Goal: Task Accomplishment & Management: Manage account settings

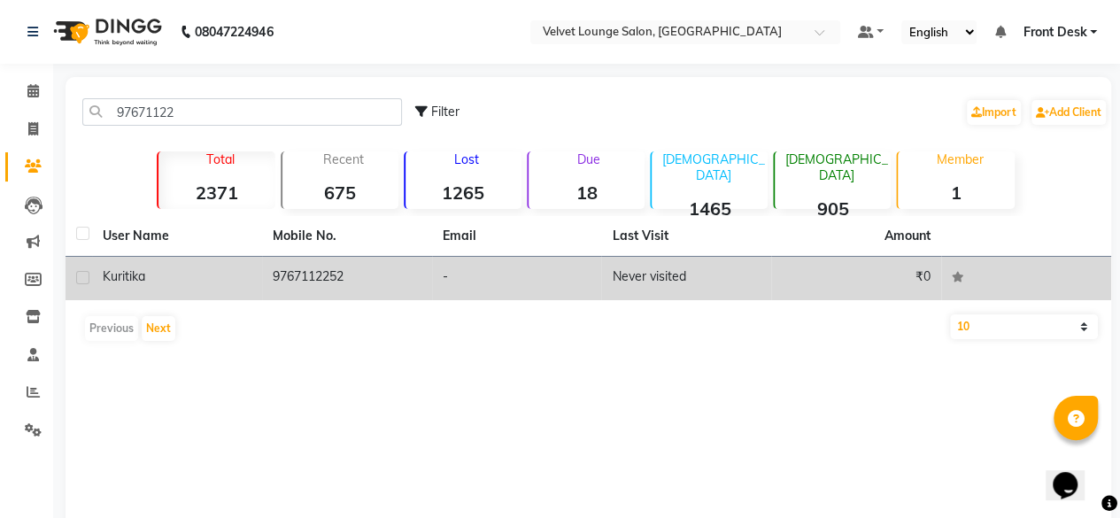
type input "97671122"
click at [588, 262] on td "-" at bounding box center [517, 278] width 170 height 43
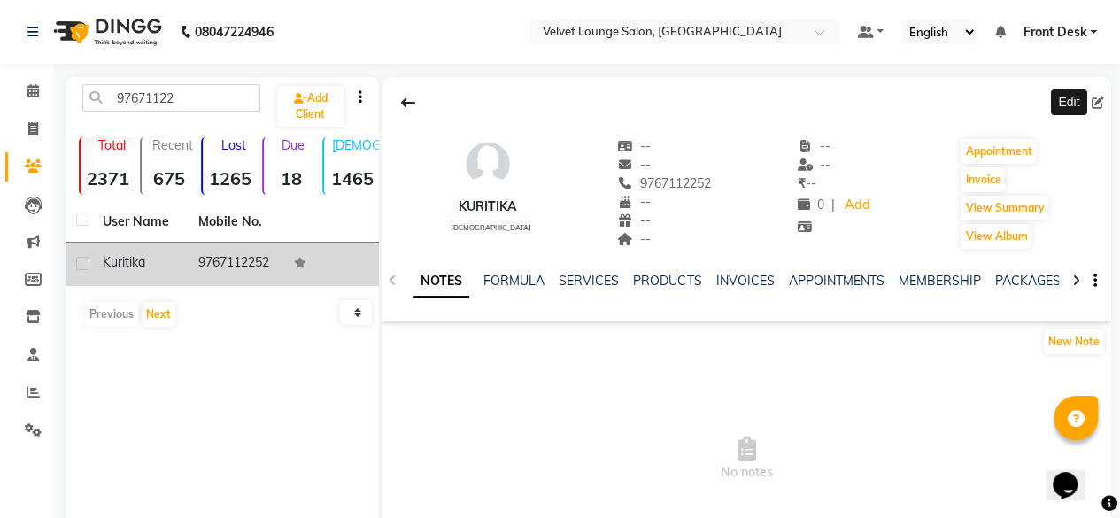
click at [1101, 102] on icon at bounding box center [1098, 103] width 12 height 12
select select
select select "[DEMOGRAPHIC_DATA]"
select select "40043"
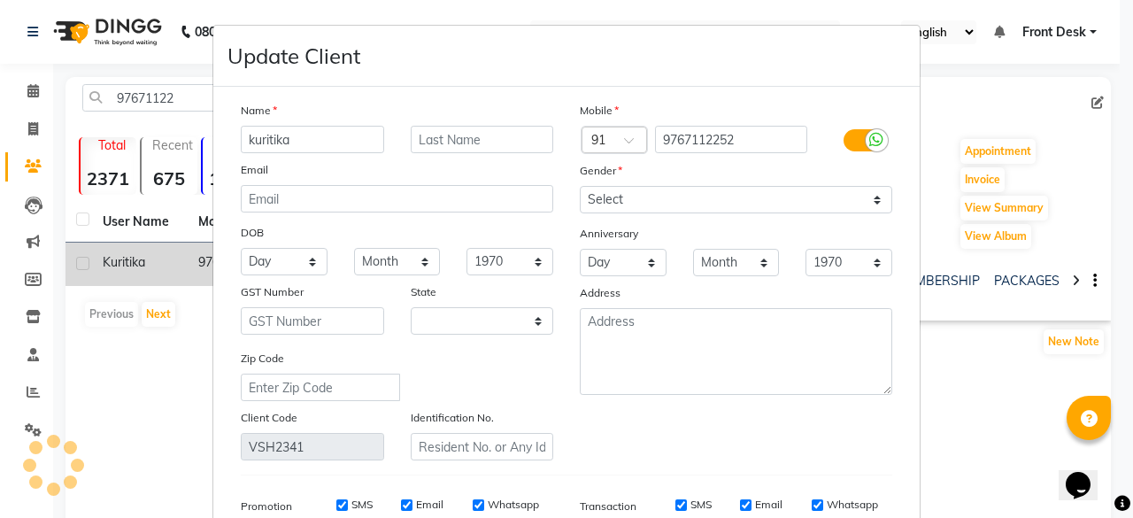
select select "22"
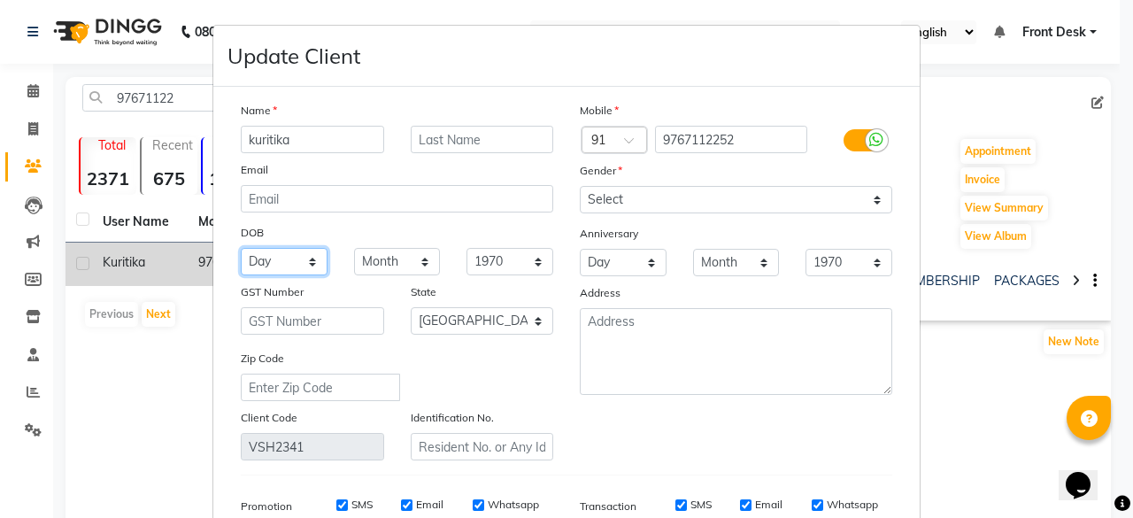
click at [282, 261] on select "Day 01 02 03 04 05 06 07 08 09 10 11 12 13 14 15 16 17 18 19 20 21 22 23 24 25 …" at bounding box center [284, 261] width 87 height 27
select select "19"
click at [377, 262] on select "Month January February March April May June July August September October Novem…" at bounding box center [397, 261] width 87 height 27
select select "08"
click at [354, 248] on select "Month January February March April May June July August September October Novem…" at bounding box center [397, 261] width 87 height 27
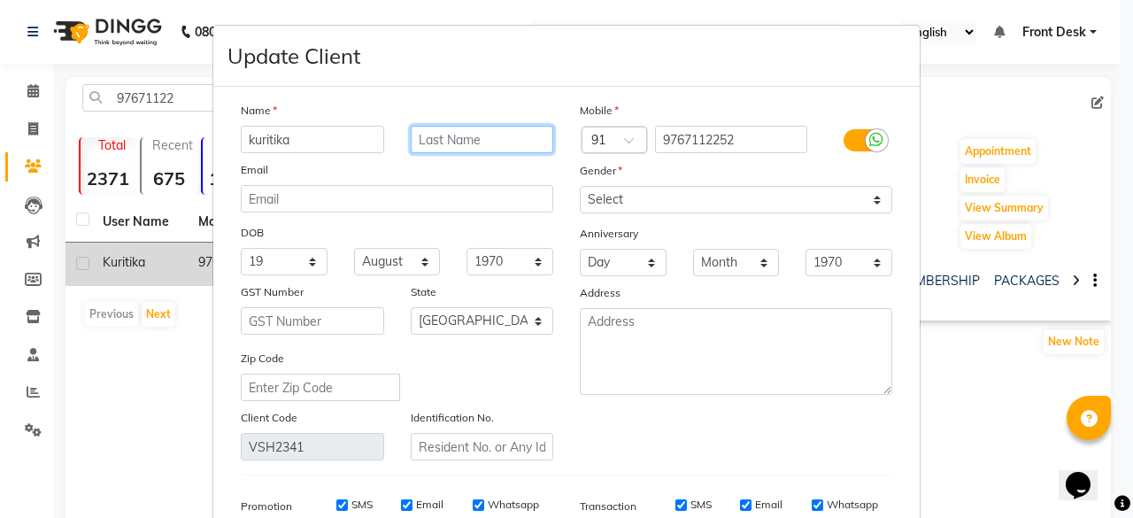
click at [483, 135] on input "text" at bounding box center [482, 139] width 143 height 27
type input "[PERSON_NAME]"
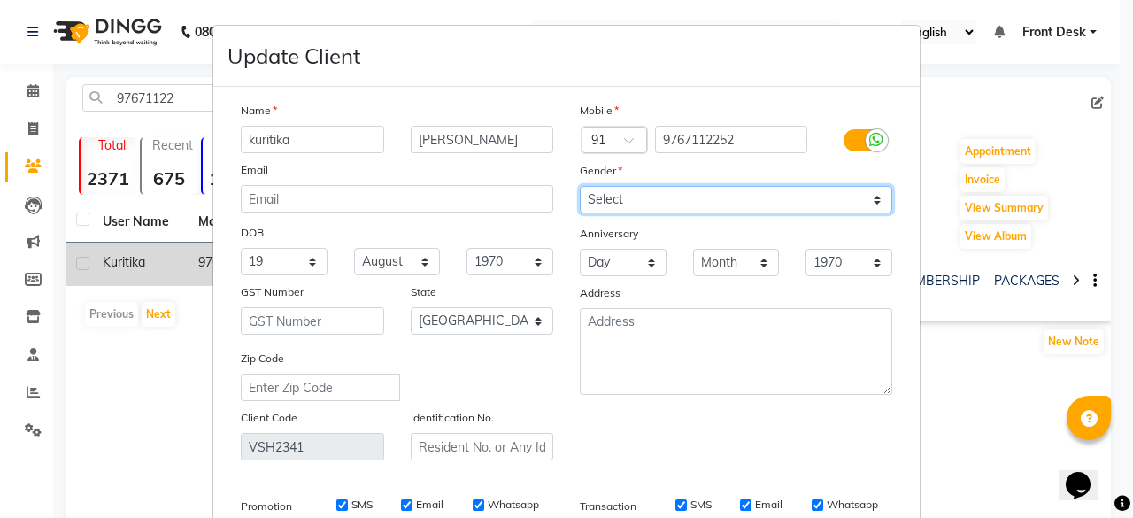
click at [670, 190] on select "Select [DEMOGRAPHIC_DATA] [DEMOGRAPHIC_DATA] Other Prefer Not To Say" at bounding box center [736, 199] width 313 height 27
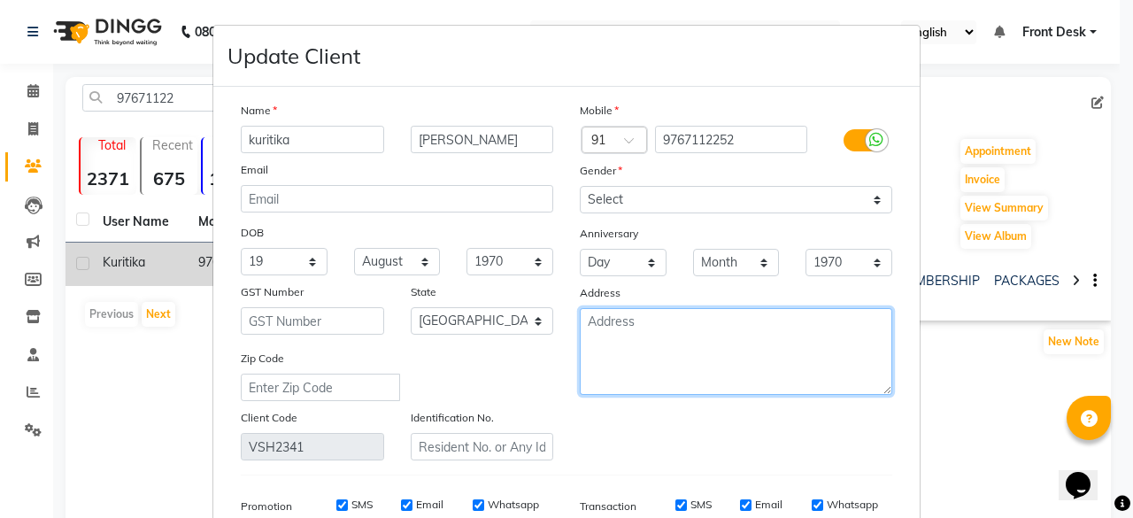
click at [684, 367] on textarea at bounding box center [736, 351] width 313 height 87
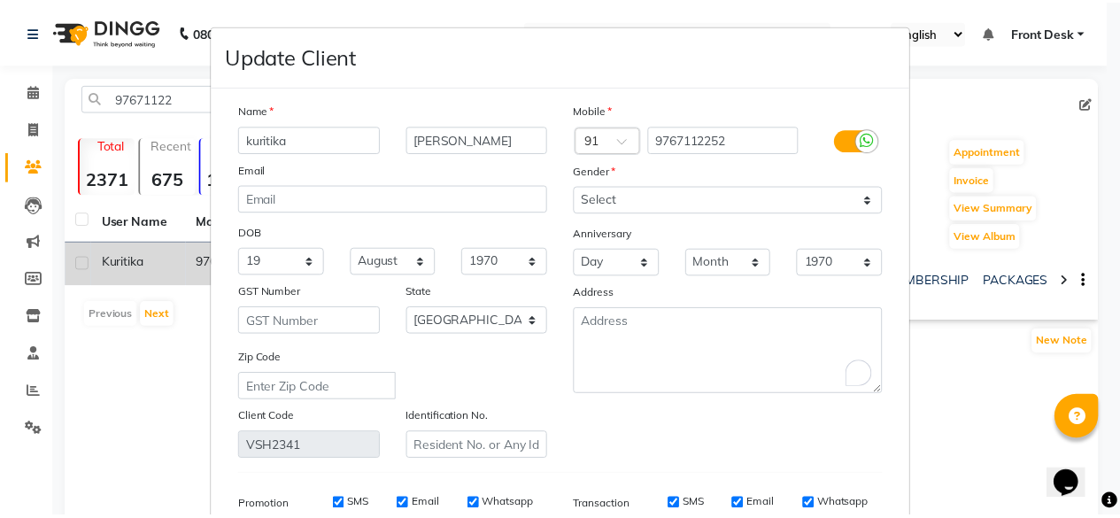
scroll to position [265, 0]
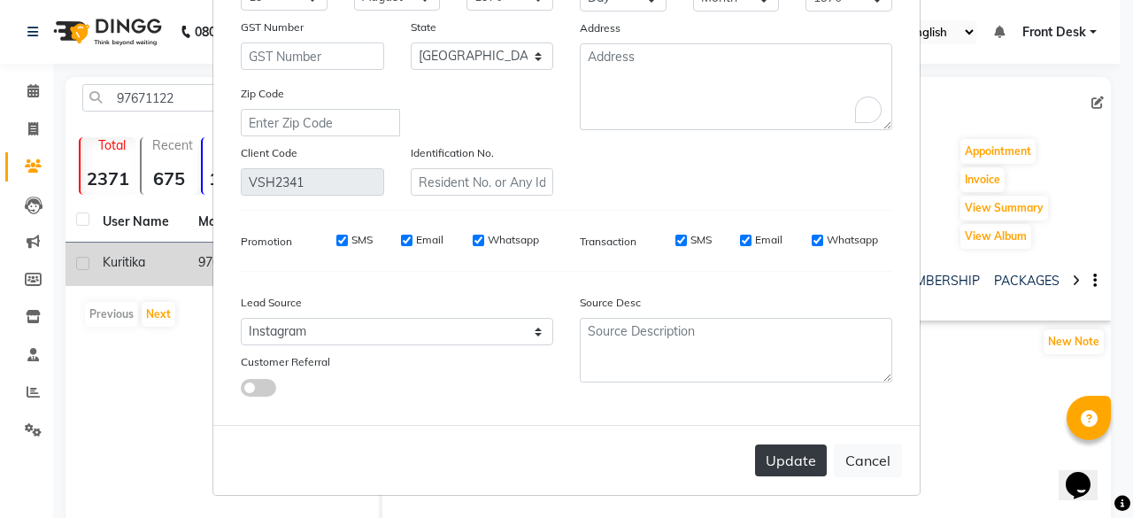
click at [792, 460] on button "Update" at bounding box center [791, 460] width 72 height 32
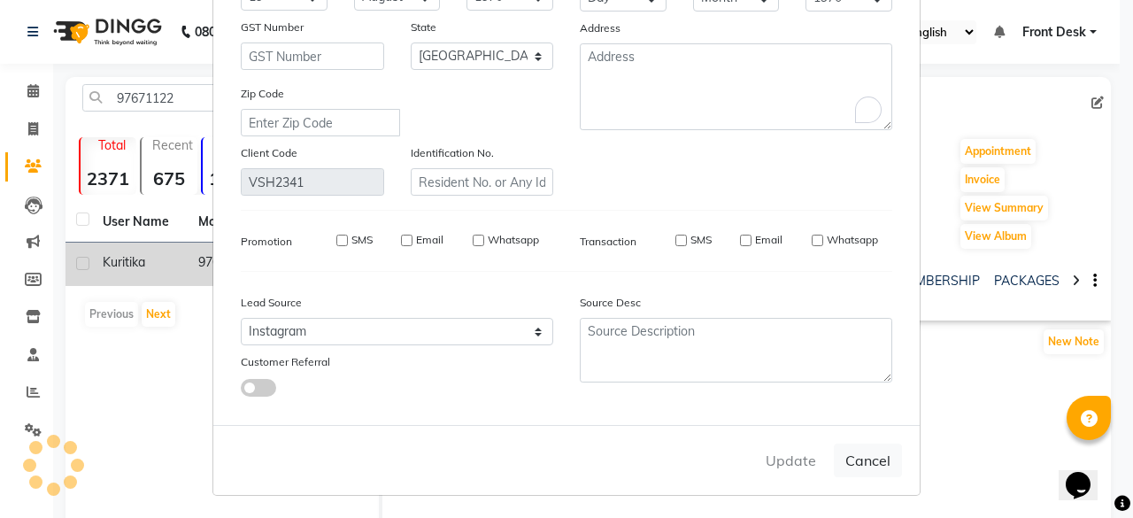
select select
select select "null"
select select
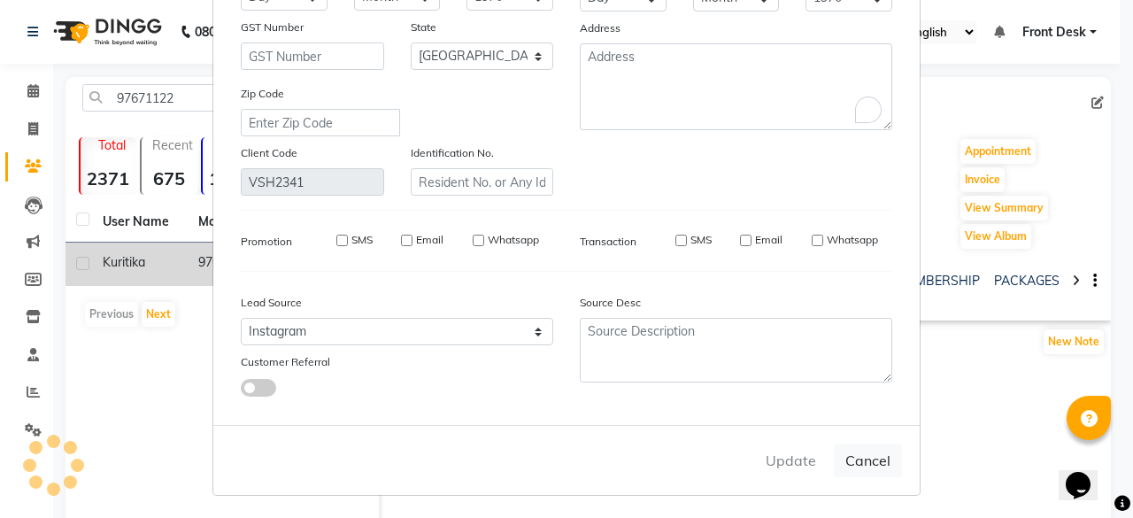
select select
checkbox input "false"
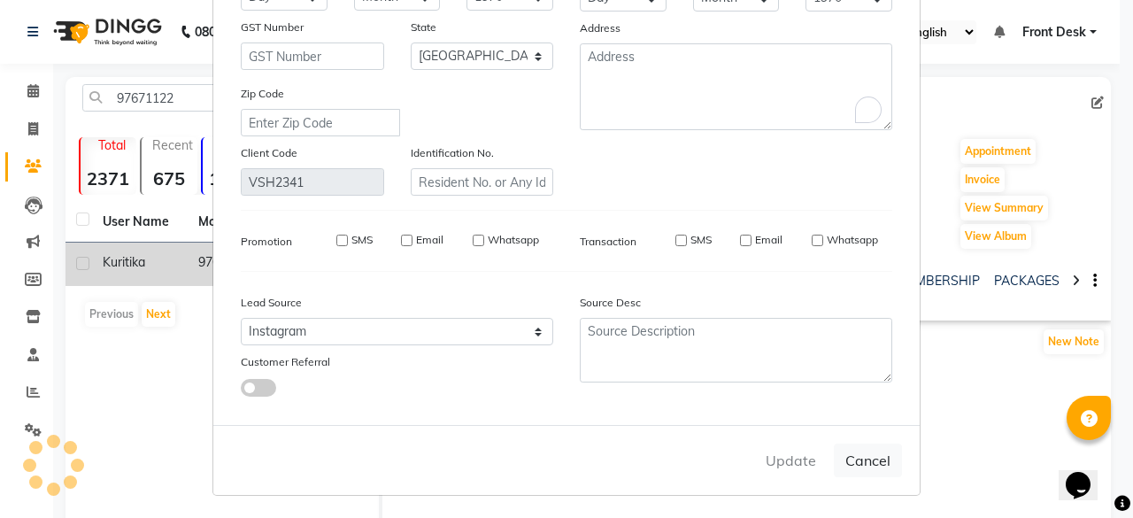
checkbox input "false"
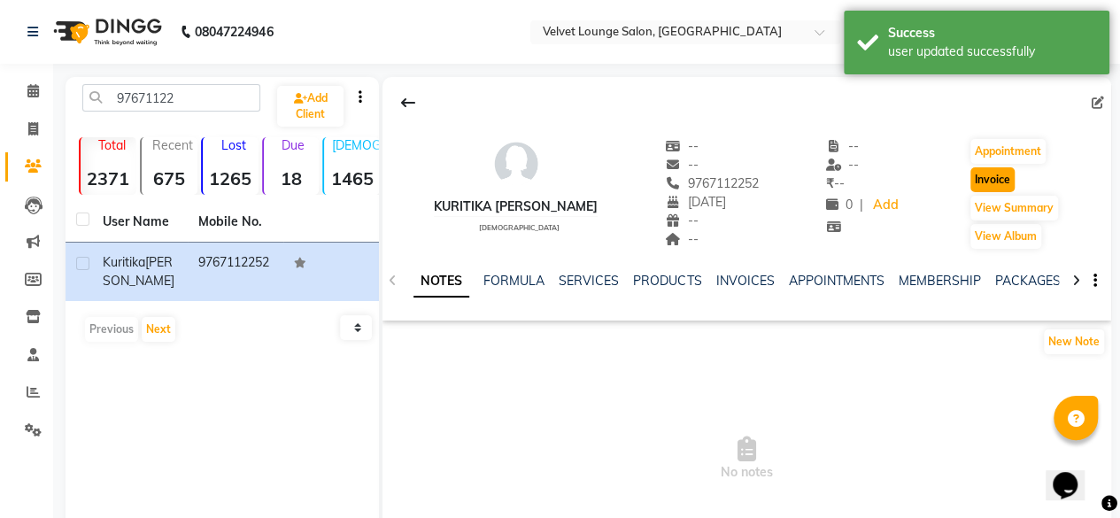
click at [985, 183] on button "Invoice" at bounding box center [992, 179] width 44 height 25
select select "5962"
select select "service"
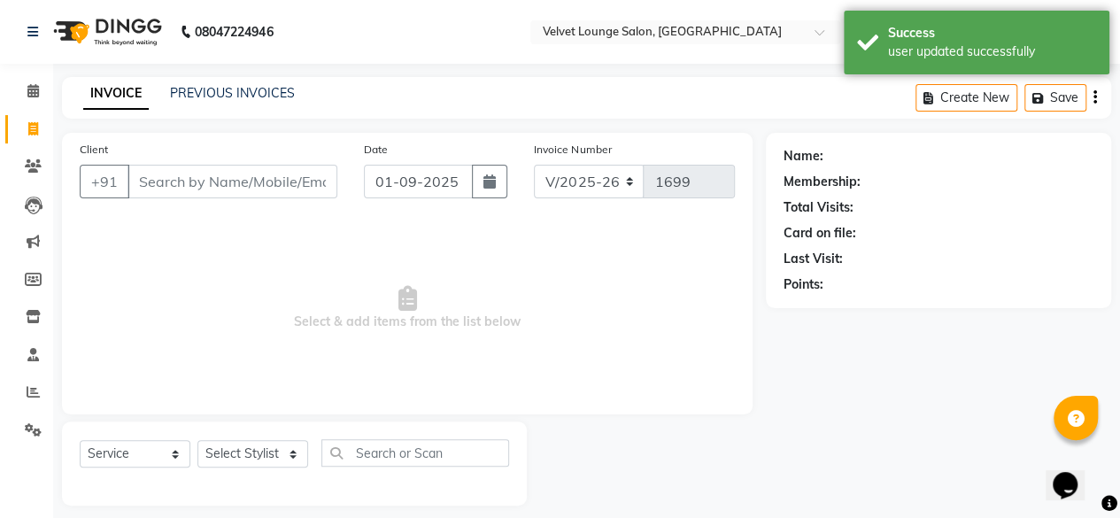
scroll to position [13, 0]
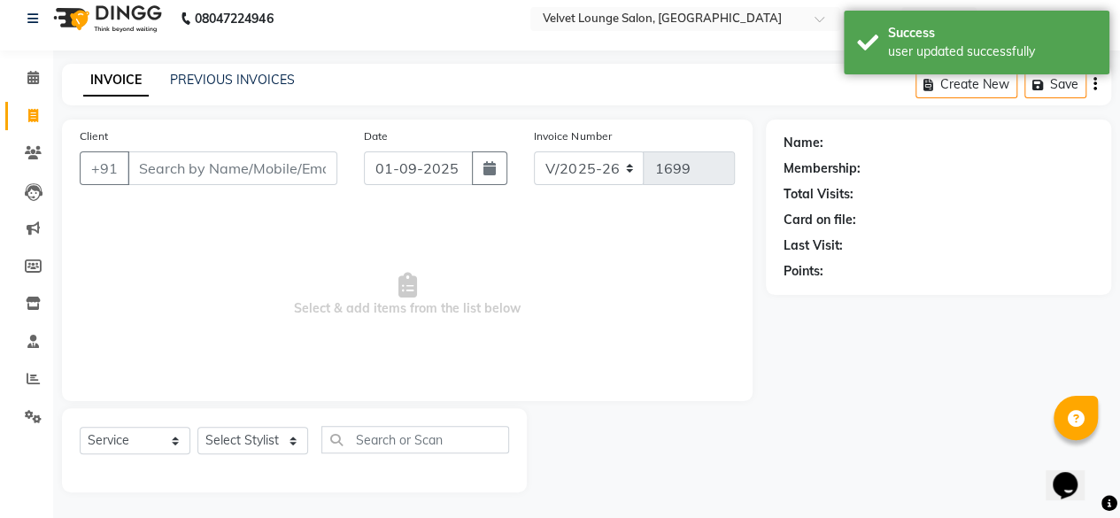
type input "9767112252"
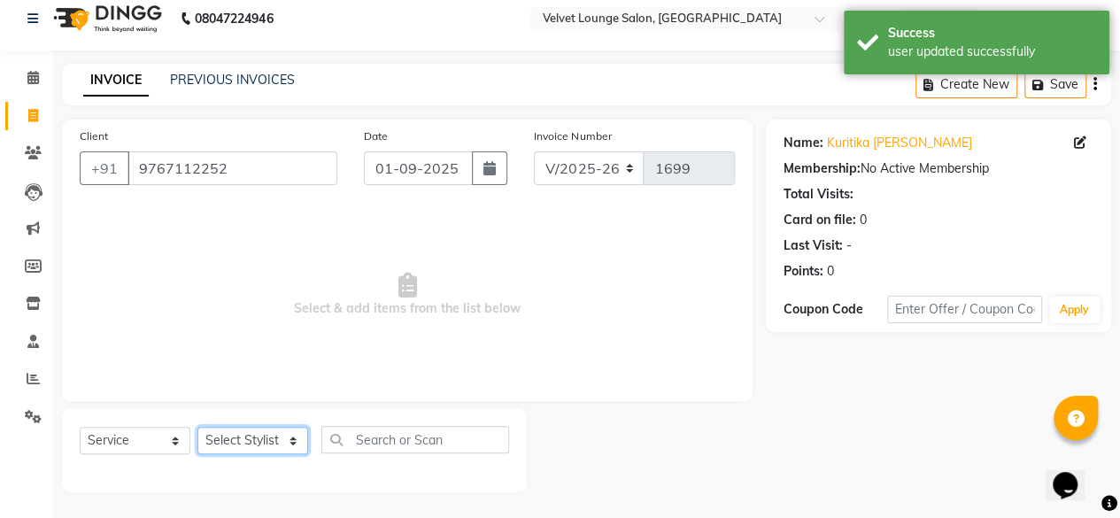
click at [284, 431] on select "Select Stylist [PERSON_NAME] [PERSON_NAME] [PERSON_NAME] Front Desk Jaya jyoti …" at bounding box center [252, 440] width 111 height 27
select select "50611"
click at [197, 427] on select "Select Stylist [PERSON_NAME] [PERSON_NAME] [PERSON_NAME] Front Desk Jaya jyoti …" at bounding box center [252, 440] width 111 height 27
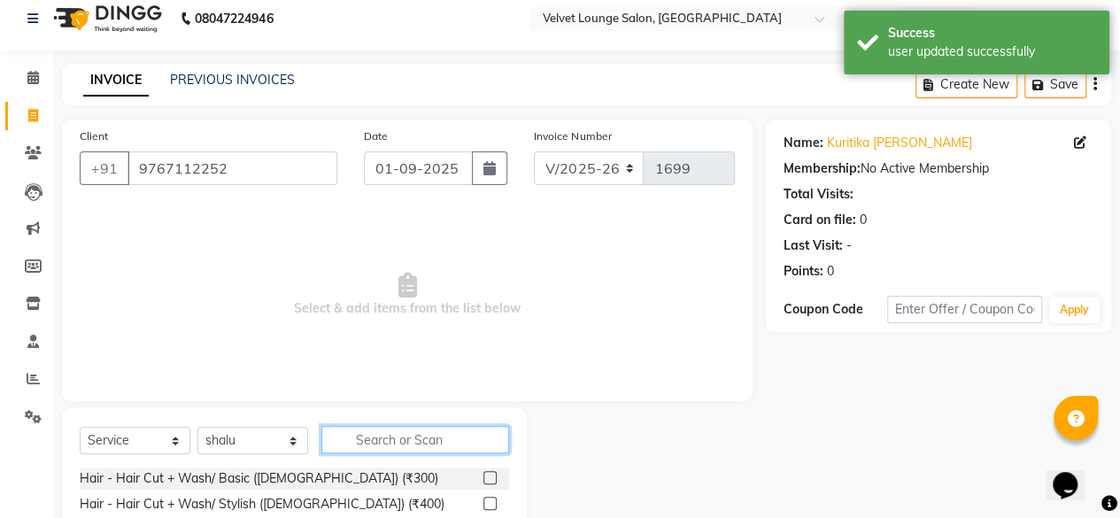
click at [420, 429] on input "text" at bounding box center [415, 439] width 188 height 27
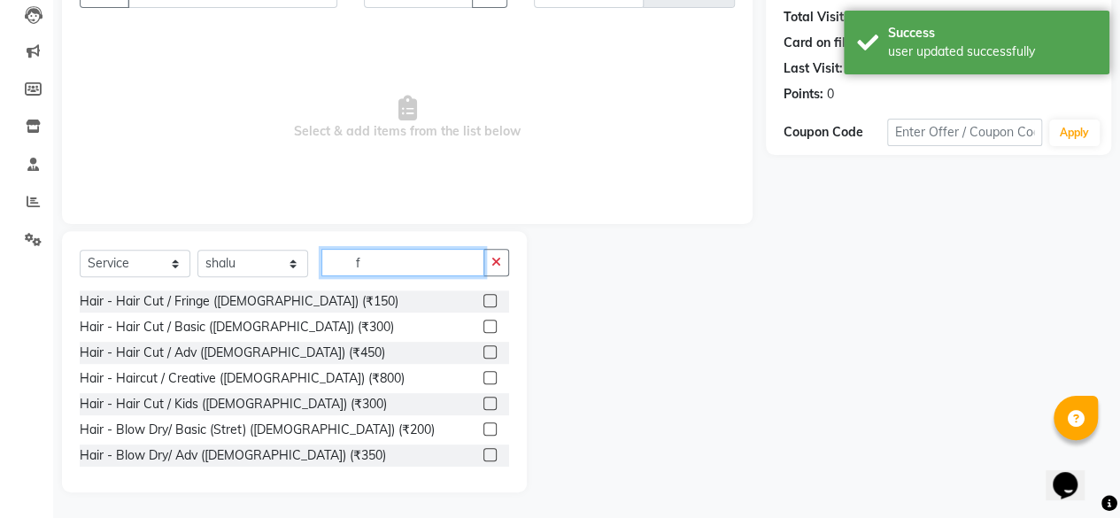
type input "f"
click at [483, 349] on label at bounding box center [489, 351] width 13 height 13
click at [483, 349] on input "checkbox" at bounding box center [489, 353] width 12 height 12
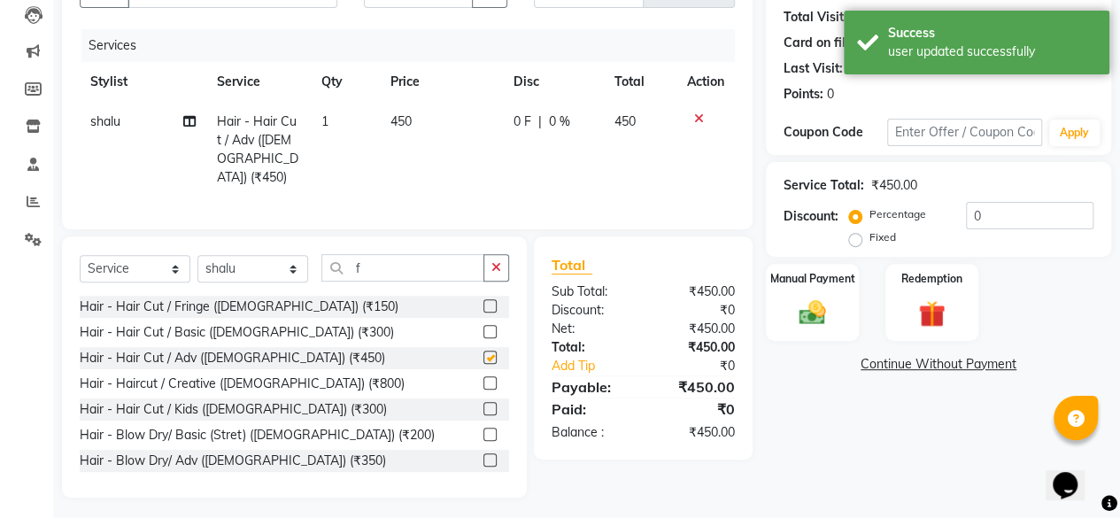
checkbox input "false"
click at [514, 112] on span "0 F" at bounding box center [523, 121] width 18 height 19
select select "50611"
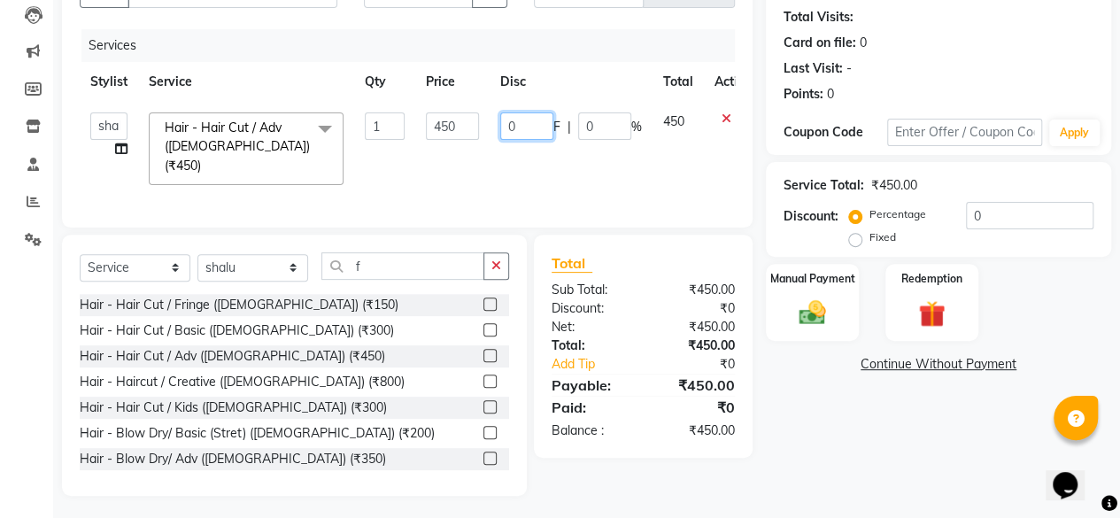
click at [511, 125] on input "0" at bounding box center [526, 125] width 53 height 27
type input "250"
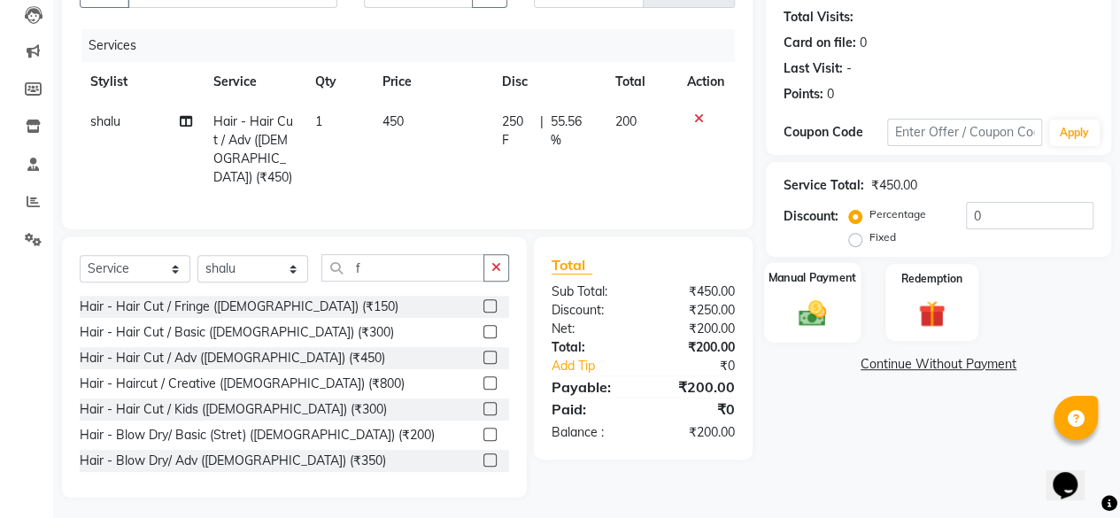
click at [794, 328] on div "Manual Payment" at bounding box center [812, 302] width 97 height 81
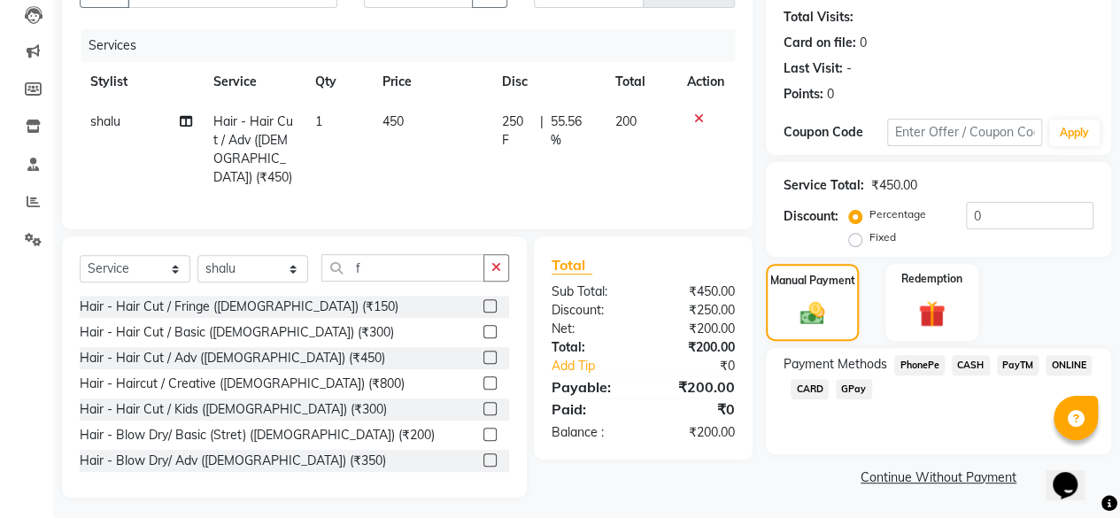
click at [977, 360] on span "CASH" at bounding box center [971, 365] width 38 height 20
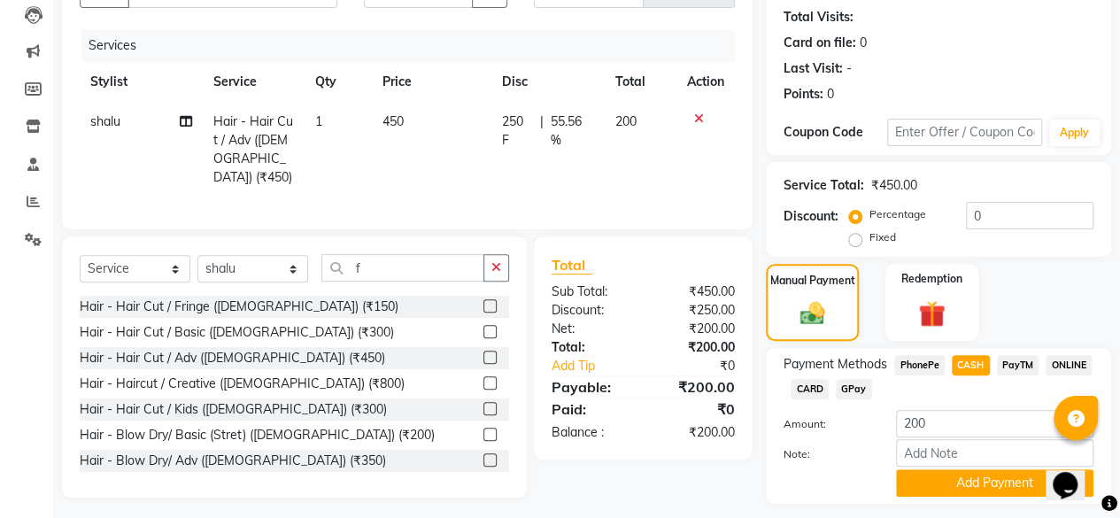
click at [977, 360] on span "CASH" at bounding box center [971, 365] width 38 height 20
click at [989, 484] on button "Add Payment" at bounding box center [994, 482] width 197 height 27
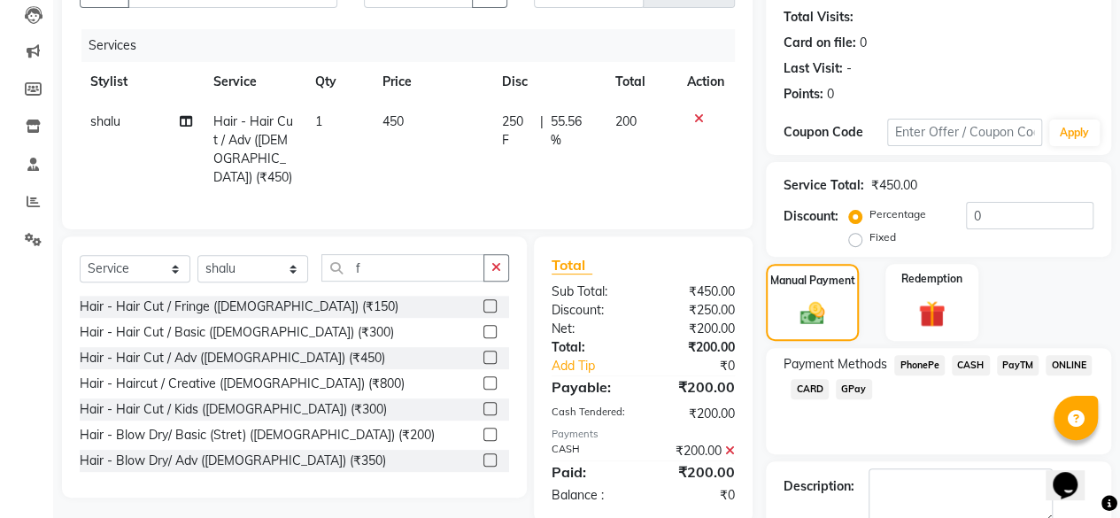
click at [1116, 479] on div "Name: [PERSON_NAME] Membership: No Active Membership Total Visits: Card on file…" at bounding box center [945, 266] width 359 height 648
drag, startPoint x: 1116, startPoint y: 479, endPoint x: 1128, endPoint y: 487, distance: 14.7
click at [1119, 328] on html "08047224946 Select Location × Velvet Lounge Salon, Shiv Mandir Road Default Pan…" at bounding box center [560, 69] width 1120 height 518
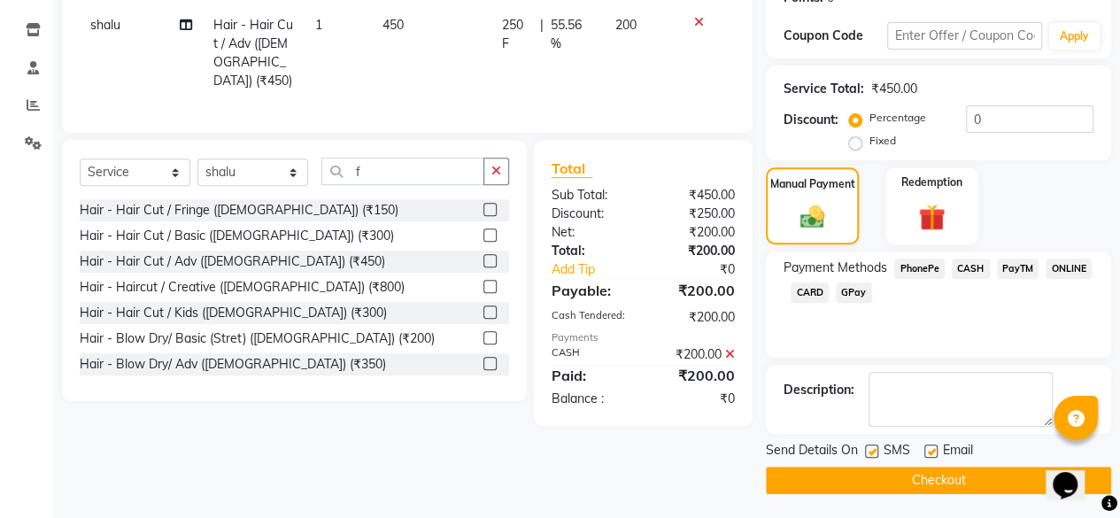
click at [894, 470] on button "Checkout" at bounding box center [938, 480] width 345 height 27
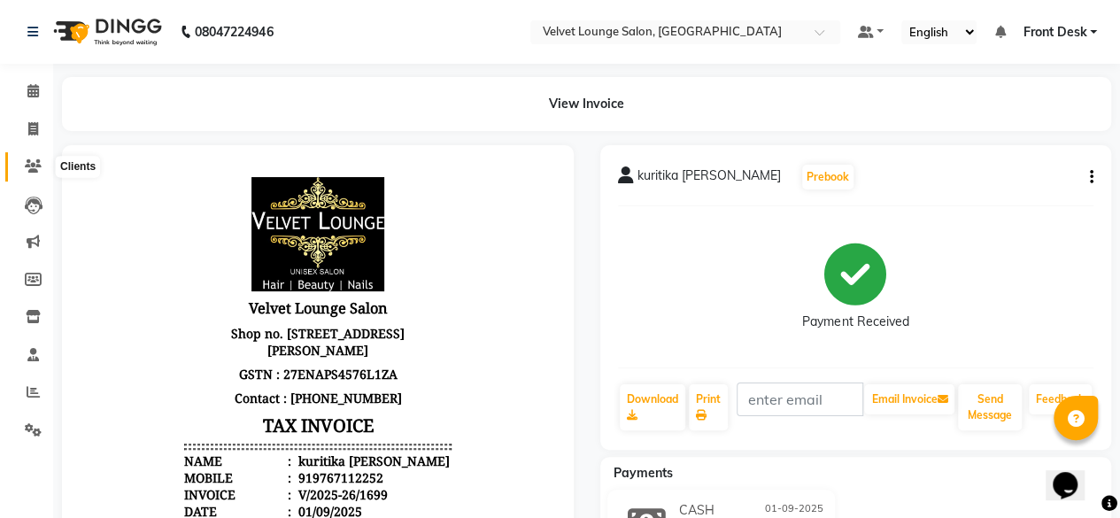
click at [36, 166] on icon at bounding box center [33, 165] width 17 height 13
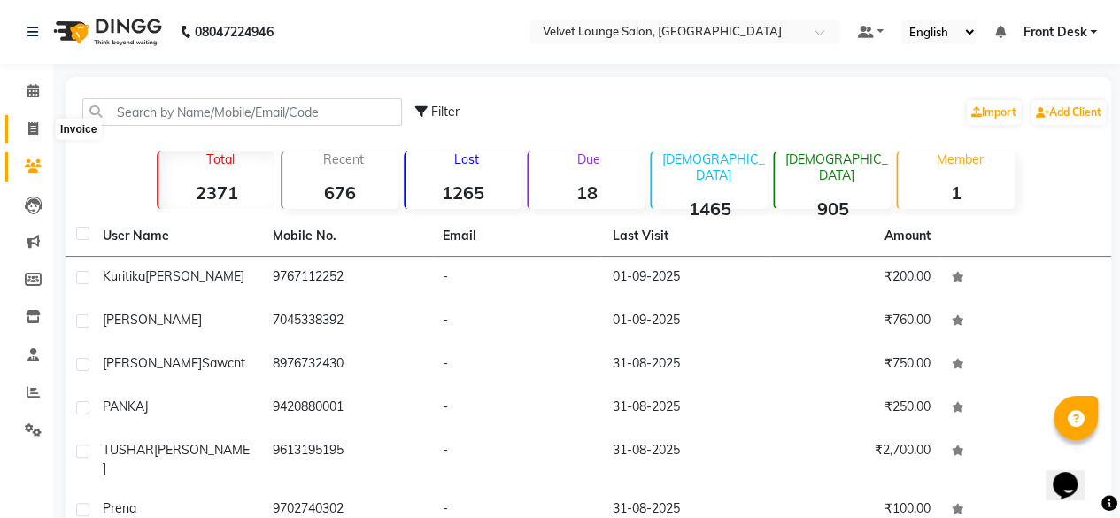
click at [35, 125] on icon at bounding box center [33, 128] width 10 height 13
select select "5962"
select select "service"
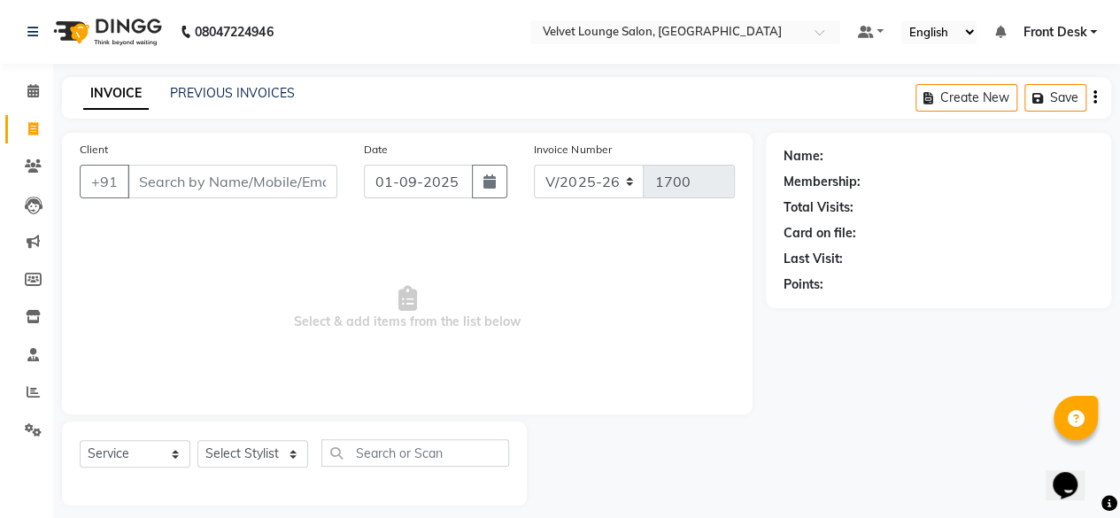
scroll to position [13, 0]
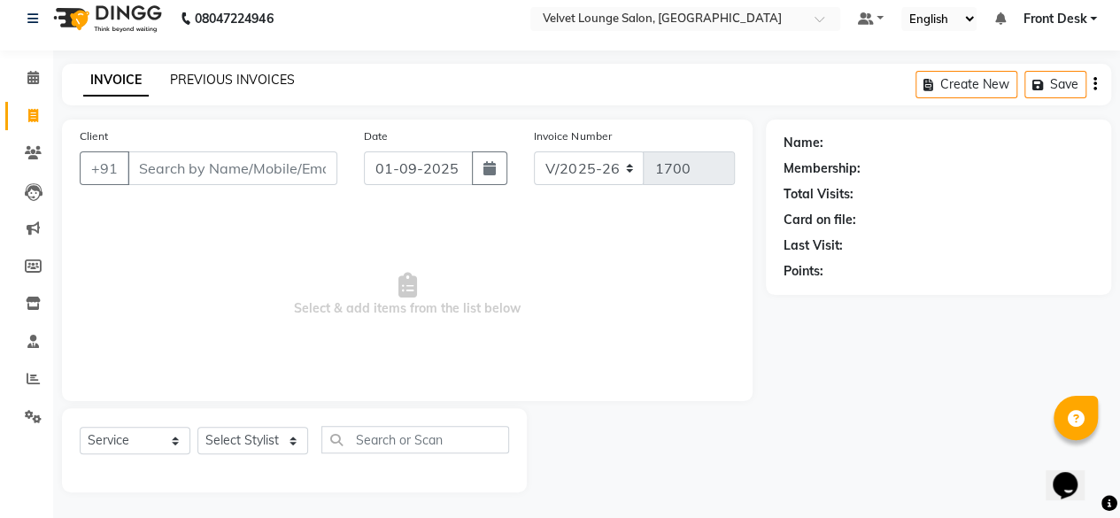
click at [270, 86] on link "PREVIOUS INVOICES" at bounding box center [232, 80] width 125 height 16
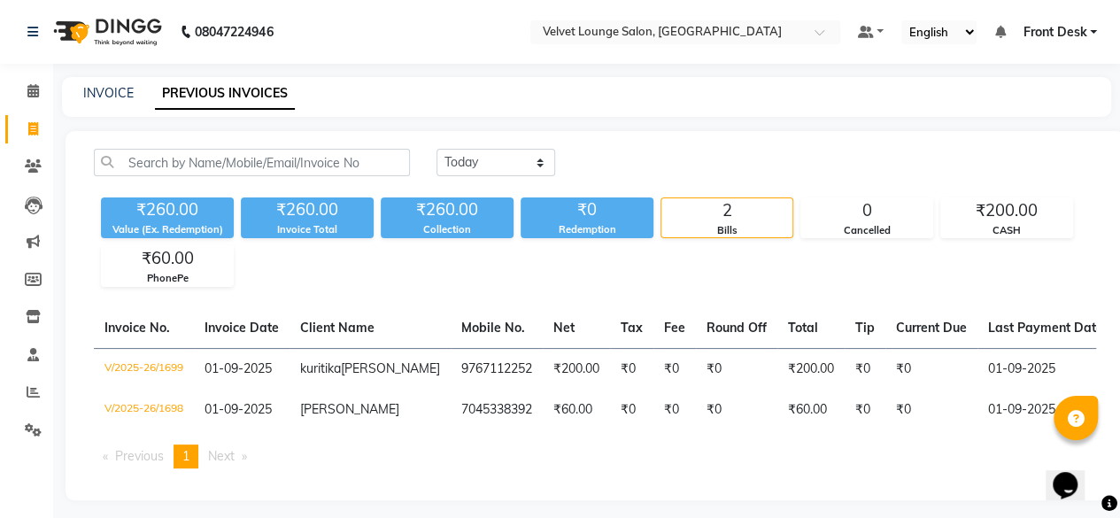
click at [625, 150] on div "[DATE] [DATE] Custom Range" at bounding box center [767, 162] width 660 height 27
click at [12, 164] on link "Clients" at bounding box center [26, 166] width 43 height 29
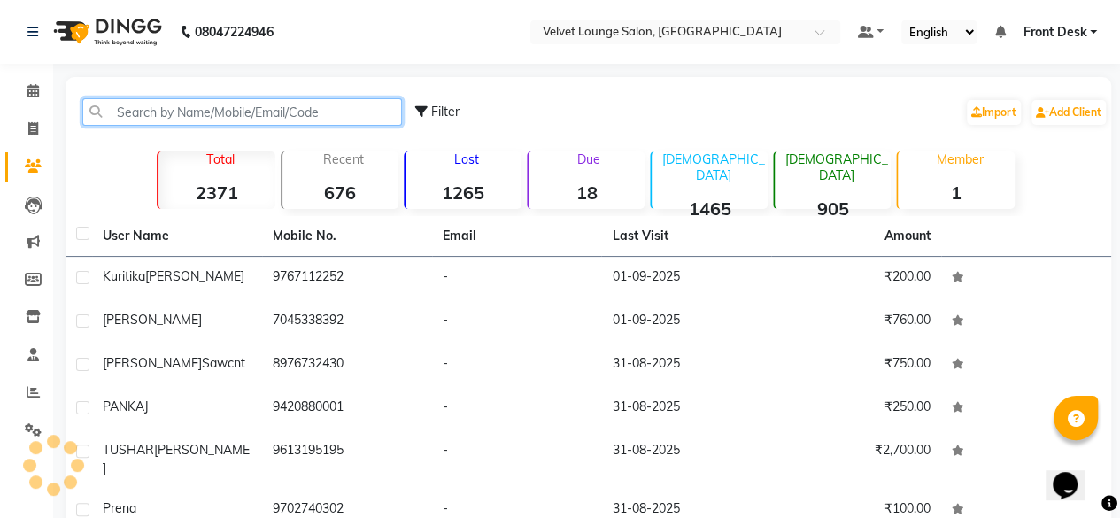
click at [131, 116] on input "text" at bounding box center [242, 111] width 320 height 27
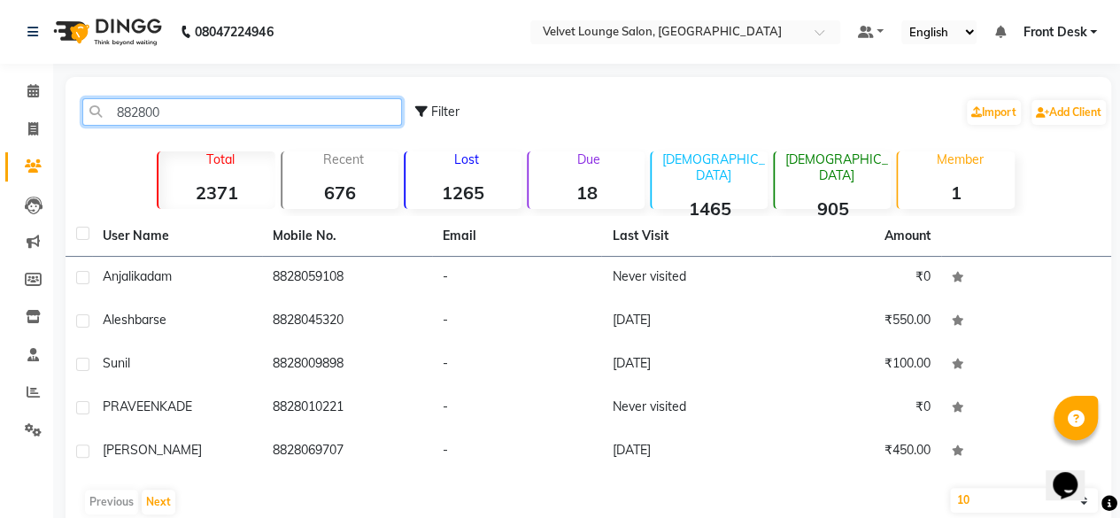
click at [182, 115] on input "882800" at bounding box center [242, 111] width 320 height 27
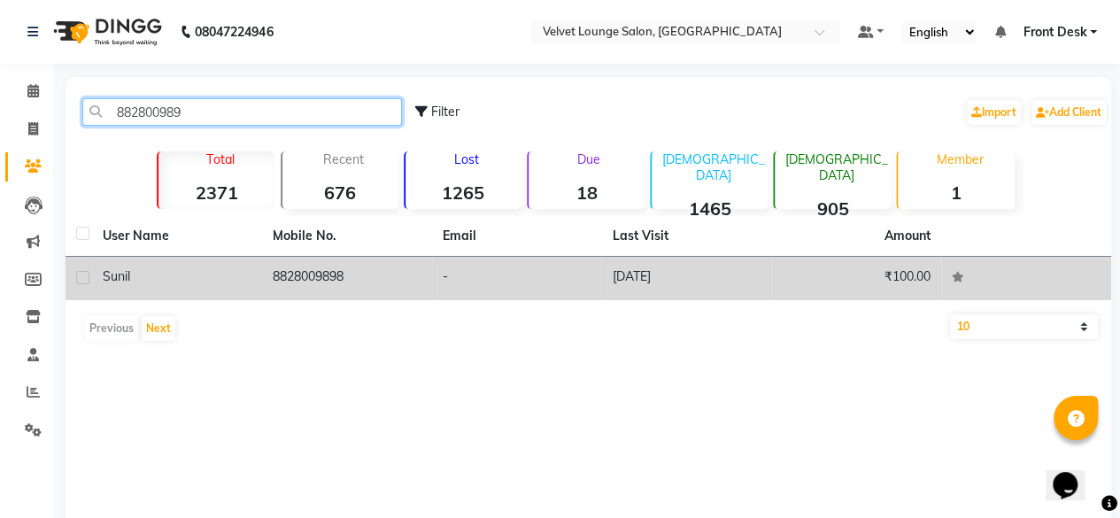
type input "882800989"
click at [393, 280] on td "8828009898" at bounding box center [347, 278] width 170 height 43
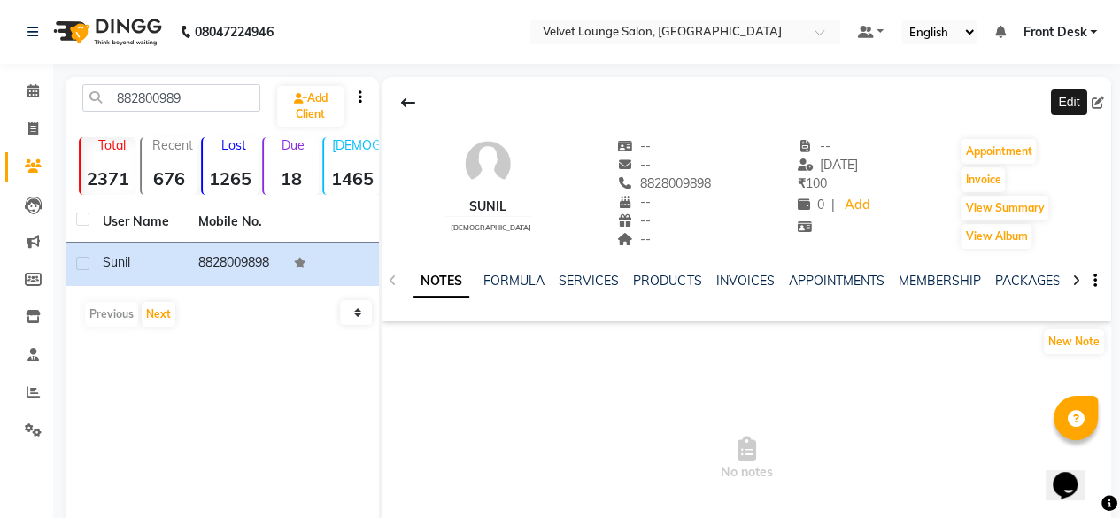
click at [1093, 105] on icon at bounding box center [1098, 103] width 12 height 12
select select "22"
select select "[DEMOGRAPHIC_DATA]"
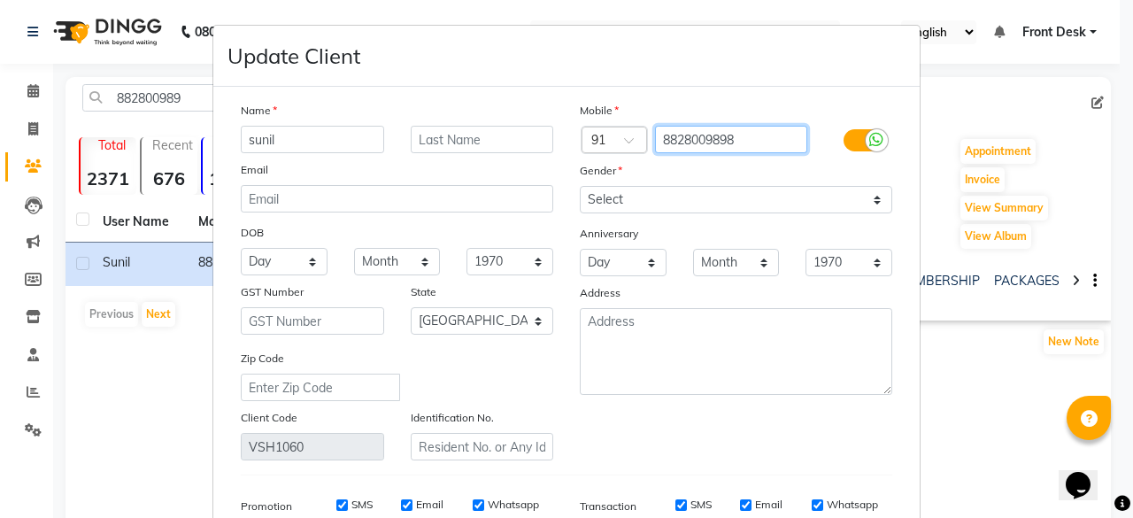
click at [737, 128] on input "8828009898" at bounding box center [731, 139] width 153 height 27
type input "8828009899"
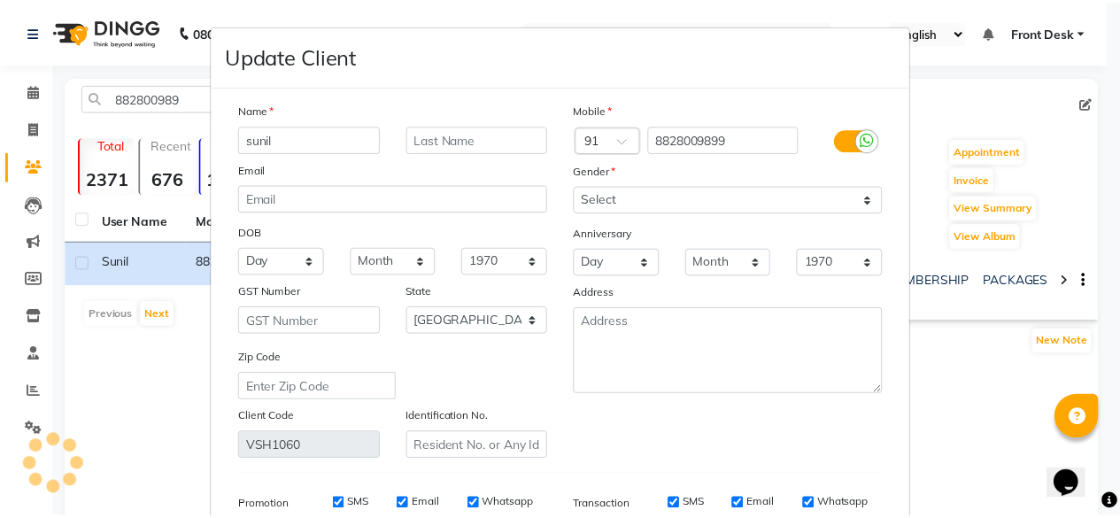
scroll to position [265, 0]
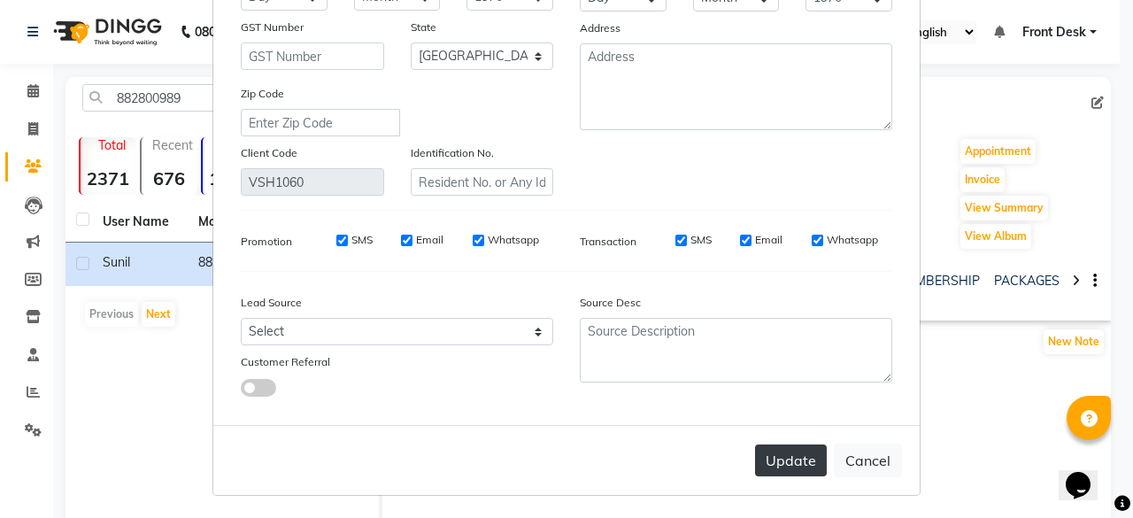
click at [793, 455] on button "Update" at bounding box center [791, 460] width 72 height 32
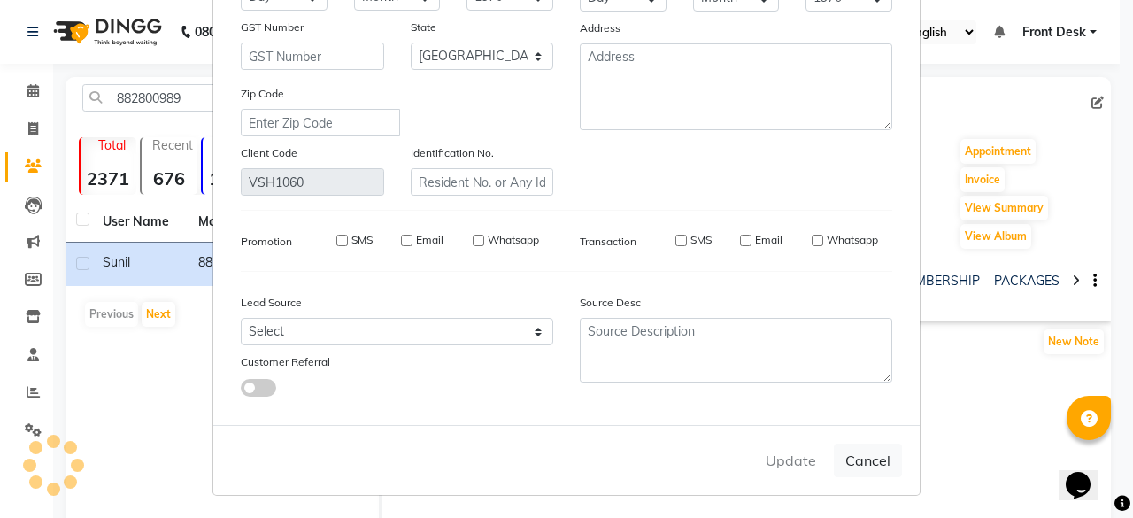
select select
select select "null"
select select
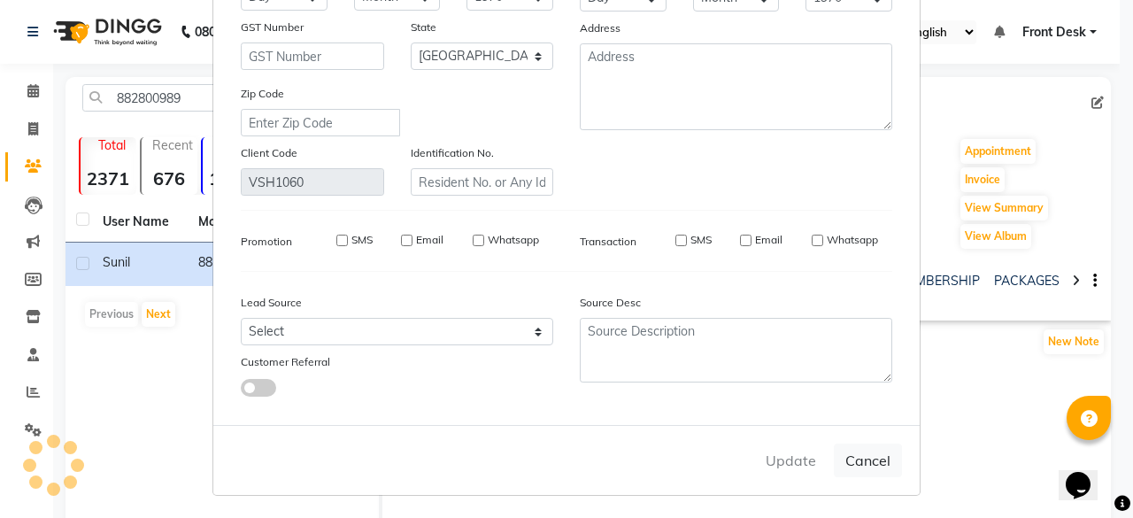
select select
checkbox input "false"
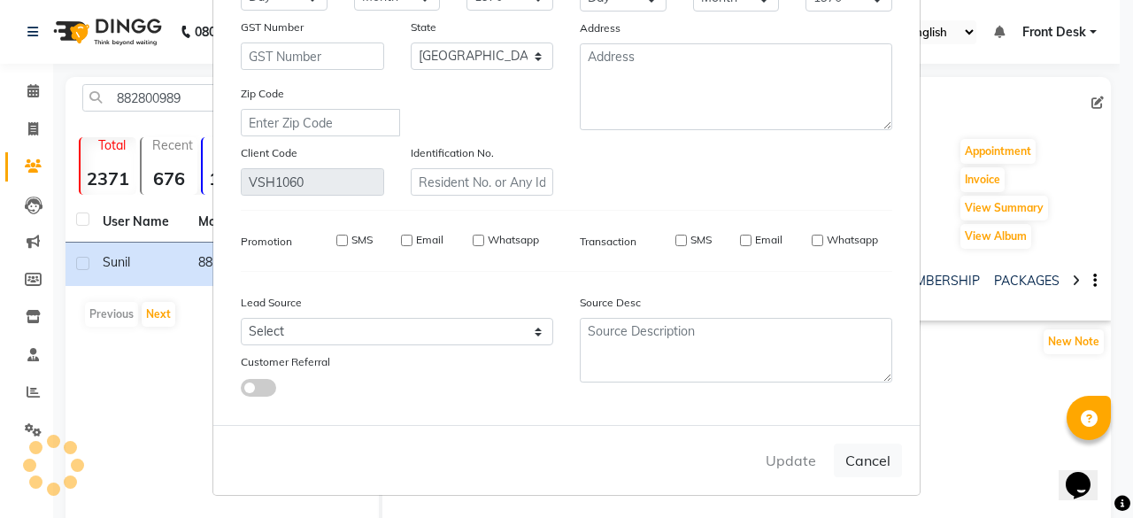
checkbox input "false"
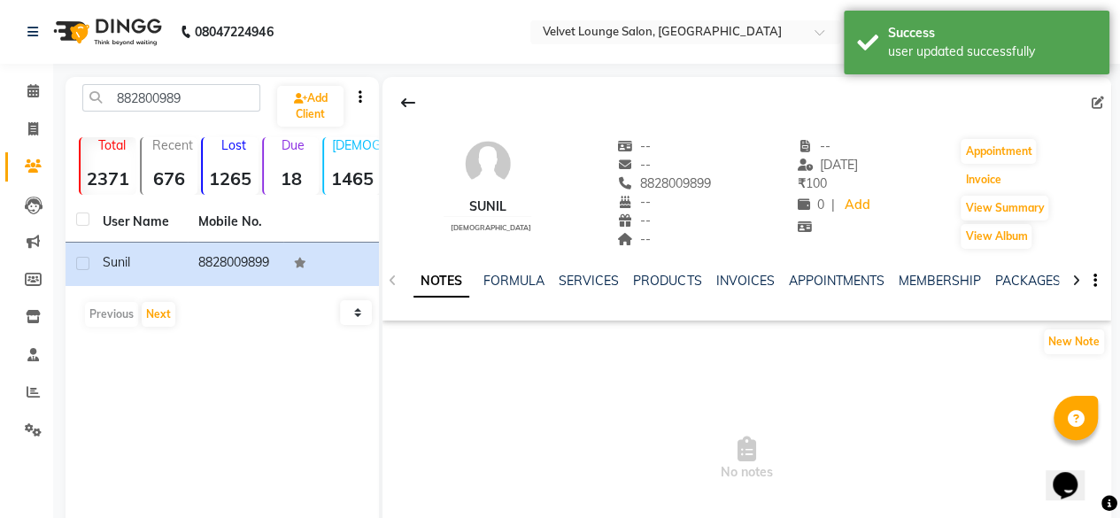
click at [991, 180] on button "Invoice" at bounding box center [983, 179] width 44 height 25
select select "5962"
select select "service"
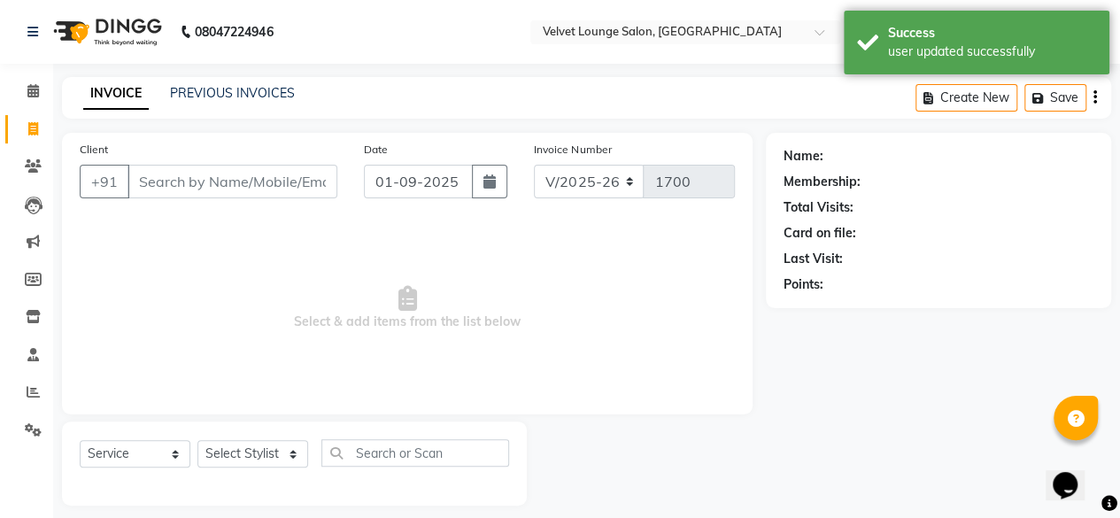
scroll to position [13, 0]
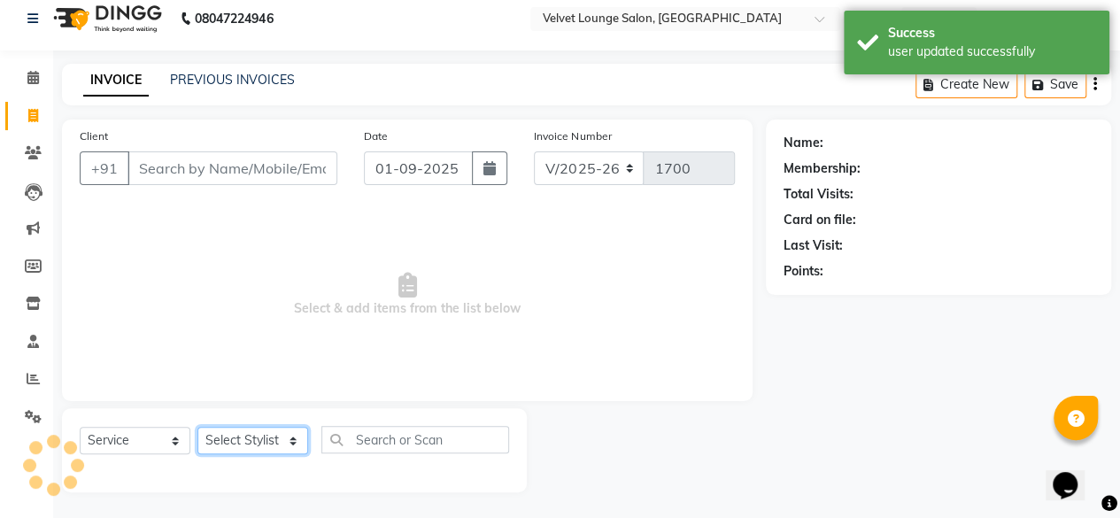
click at [240, 441] on select "Select Stylist" at bounding box center [252, 440] width 111 height 27
type input "8828009899"
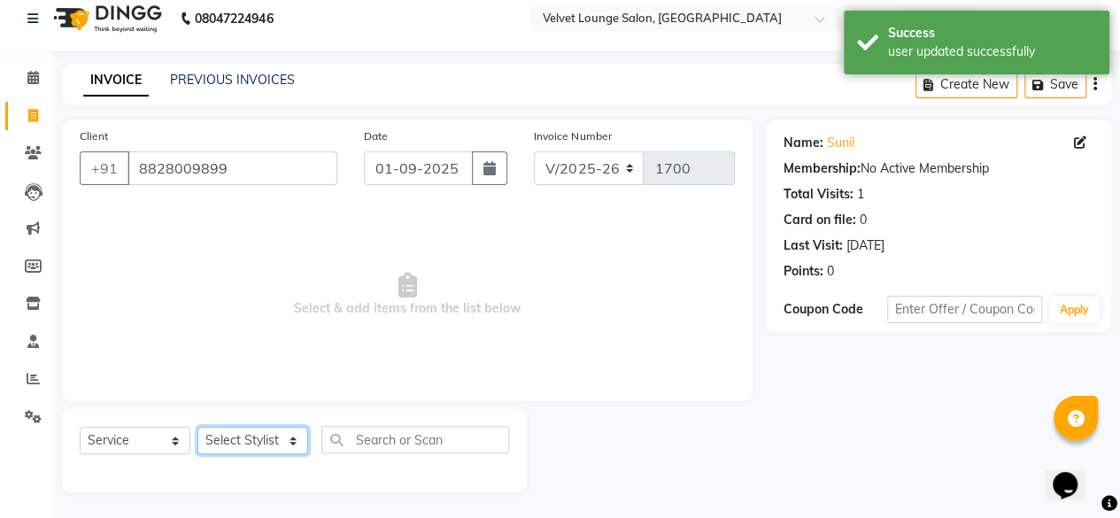
select select "86704"
click at [197, 427] on select "Select Stylist [PERSON_NAME] [PERSON_NAME] [PERSON_NAME] Front Desk Jaya jyoti …" at bounding box center [252, 440] width 111 height 27
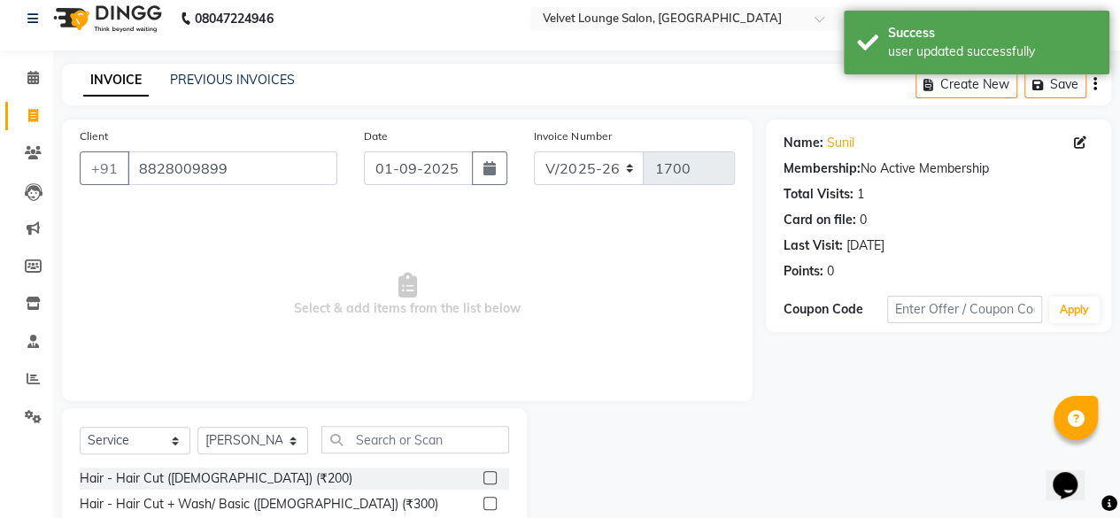
click at [483, 474] on label at bounding box center [489, 477] width 13 height 13
click at [483, 474] on input "checkbox" at bounding box center [489, 479] width 12 height 12
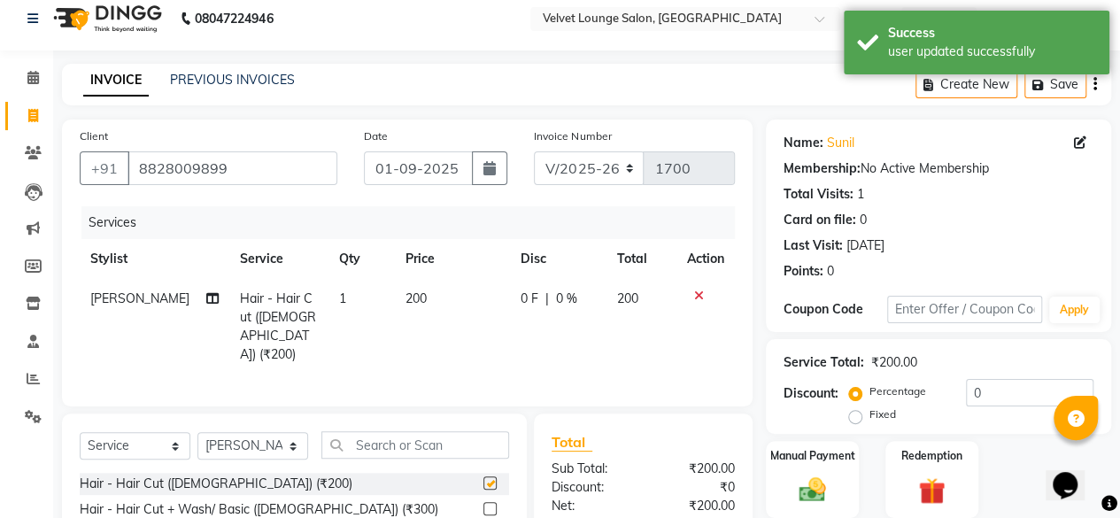
checkbox input "false"
click at [521, 305] on span "0 F" at bounding box center [530, 299] width 18 height 19
select select "86704"
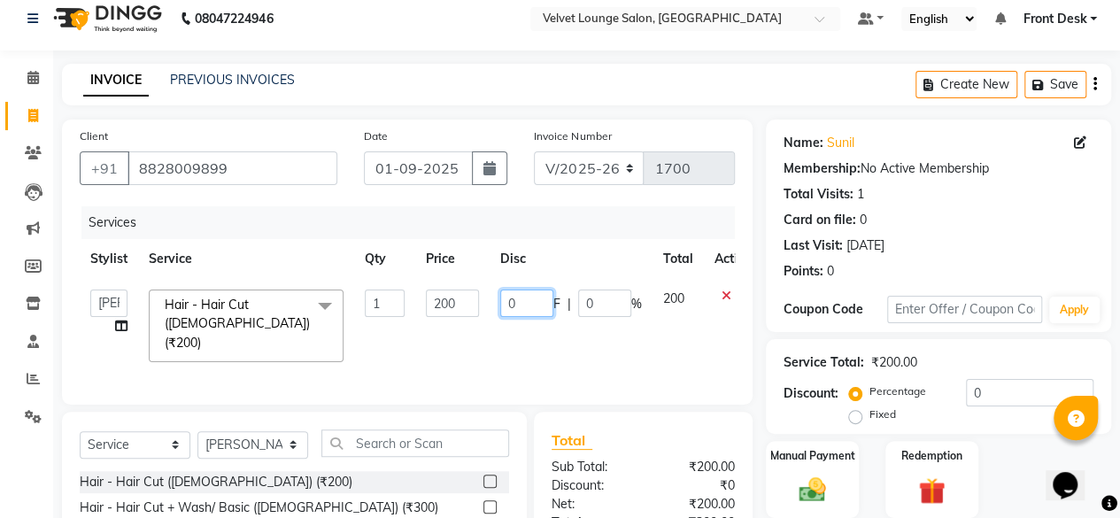
click at [508, 299] on input "0" at bounding box center [526, 303] width 53 height 27
type input "50"
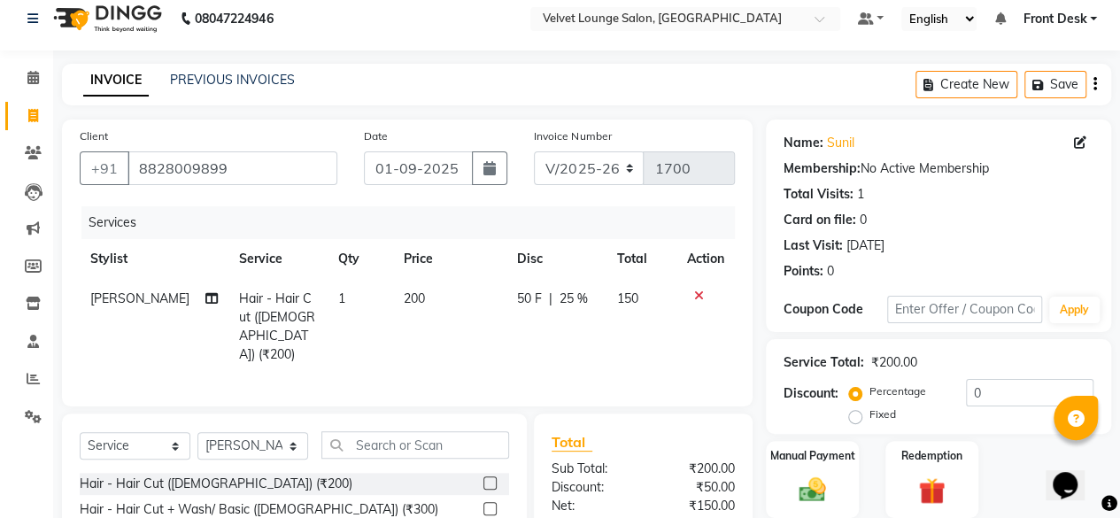
click at [475, 399] on div "Client [PHONE_NUMBER] Date [DATE] Invoice Number V/2025 V/[PHONE_NUMBER] Servic…" at bounding box center [407, 263] width 691 height 287
click at [236, 437] on select "Select Stylist [PERSON_NAME] [PERSON_NAME] [PERSON_NAME] Front Desk Jaya jyoti …" at bounding box center [252, 445] width 111 height 27
select select "75544"
click at [197, 432] on select "Select Stylist [PERSON_NAME] [PERSON_NAME] [PERSON_NAME] Front Desk Jaya jyoti …" at bounding box center [252, 445] width 111 height 27
click at [344, 461] on div "Select Service Product Membership Package Voucher Prepaid Gift Card Select Styl…" at bounding box center [294, 452] width 429 height 42
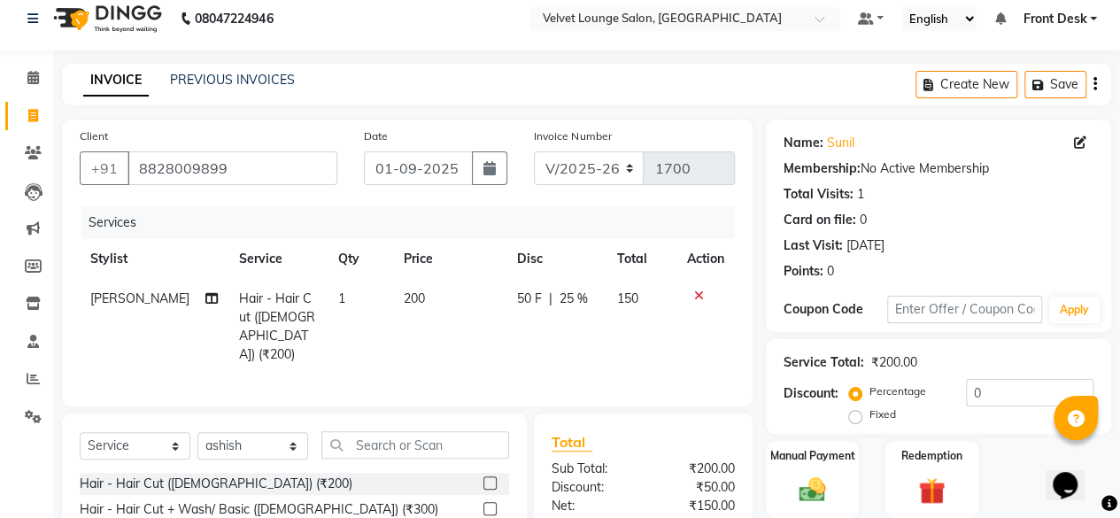
click at [483, 481] on label at bounding box center [489, 482] width 13 height 13
click at [483, 481] on input "checkbox" at bounding box center [489, 484] width 12 height 12
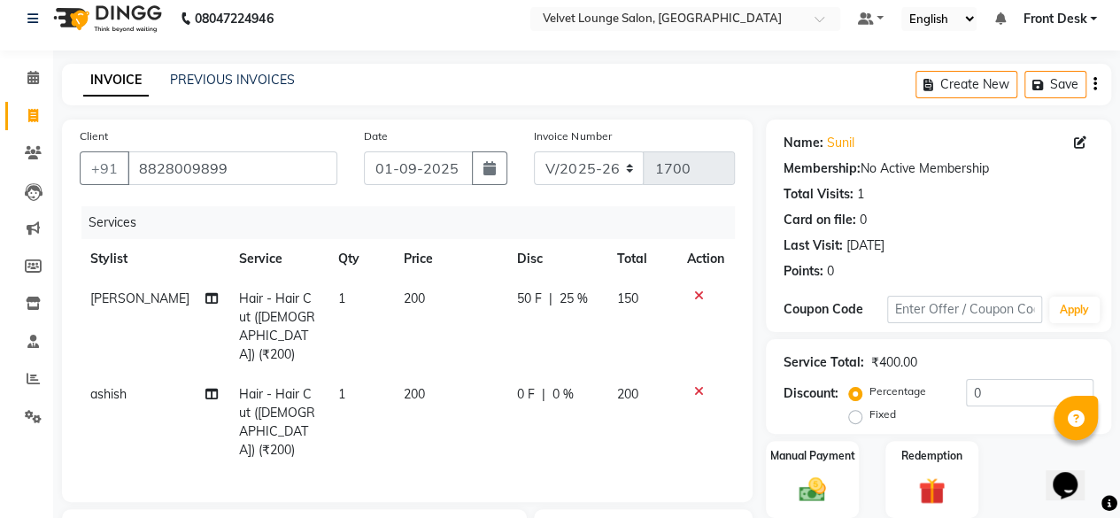
checkbox input "false"
click at [517, 385] on span "0 F" at bounding box center [526, 394] width 18 height 19
select select "75544"
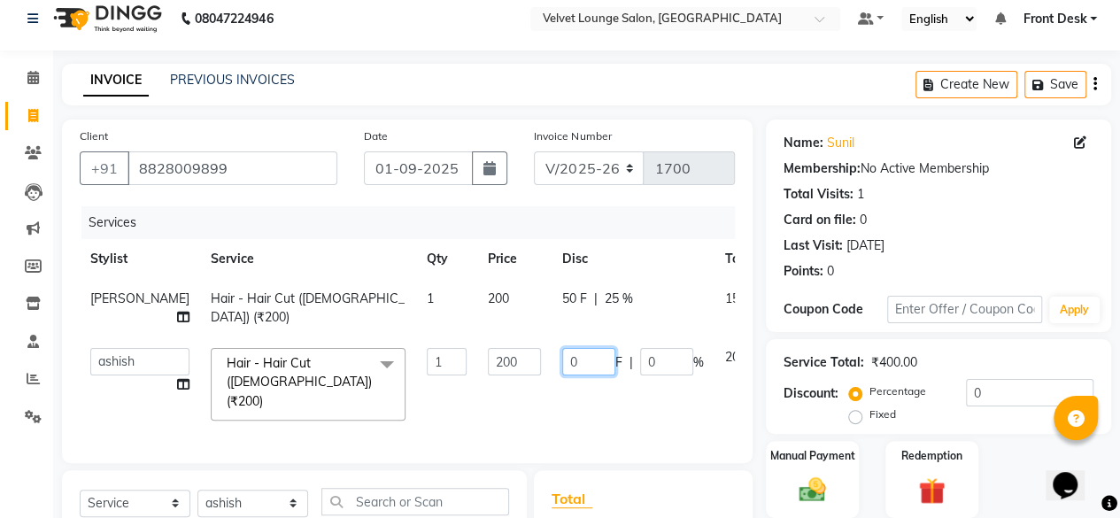
click at [562, 375] on input "0" at bounding box center [588, 361] width 53 height 27
type input "50"
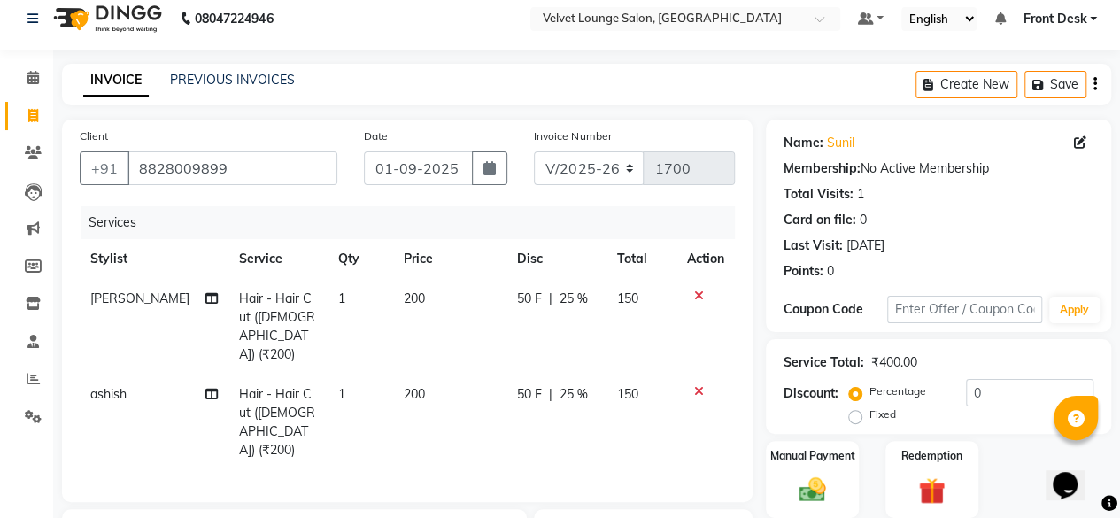
click at [499, 438] on div "Services Stylist Service Qty Price Disc Total Action [PERSON_NAME] Hair - Hair …" at bounding box center [407, 345] width 655 height 278
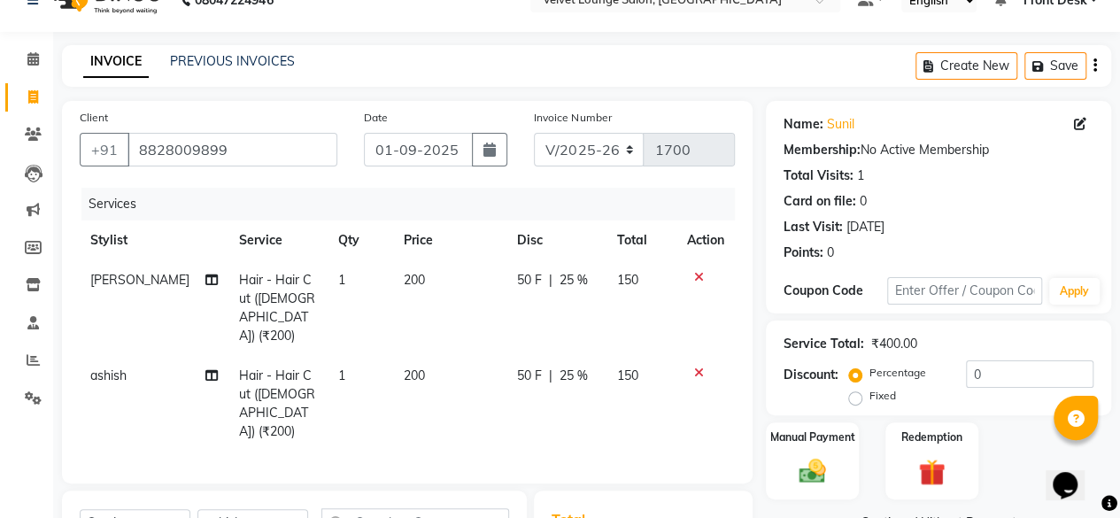
scroll to position [49, 0]
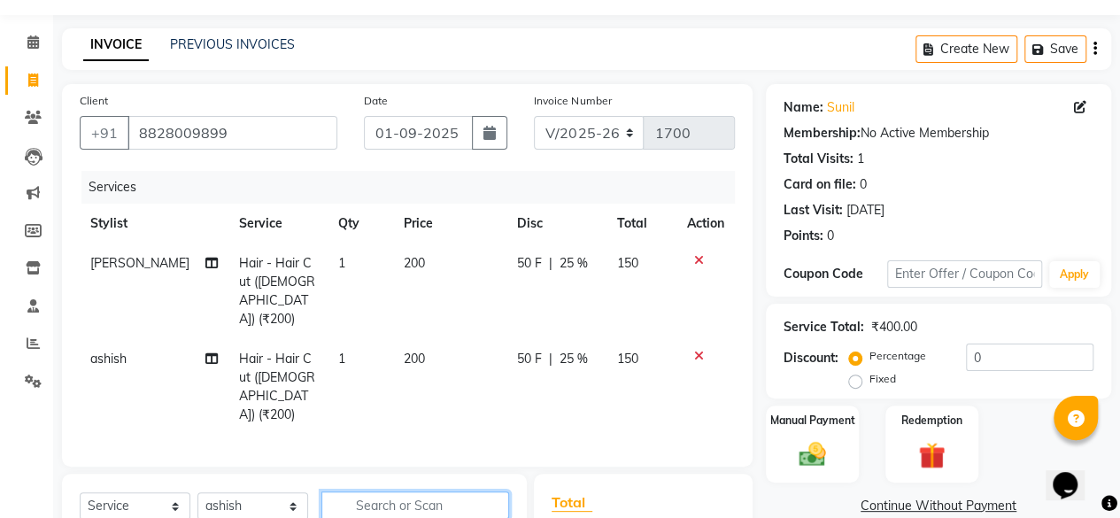
click at [400, 491] on input "text" at bounding box center [415, 504] width 188 height 27
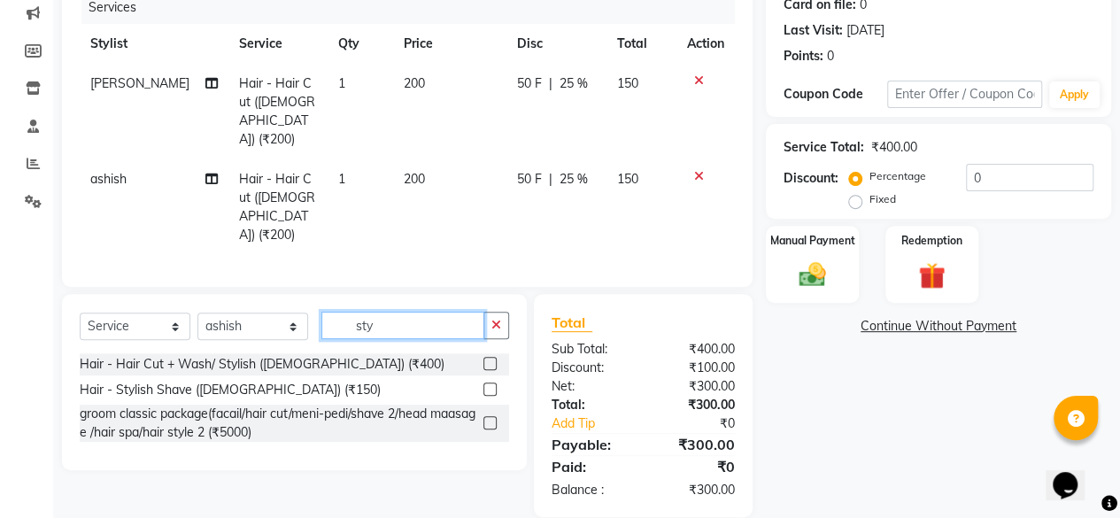
type input "sty"
click at [488, 383] on label at bounding box center [489, 389] width 13 height 13
click at [488, 384] on input "checkbox" at bounding box center [489, 390] width 12 height 12
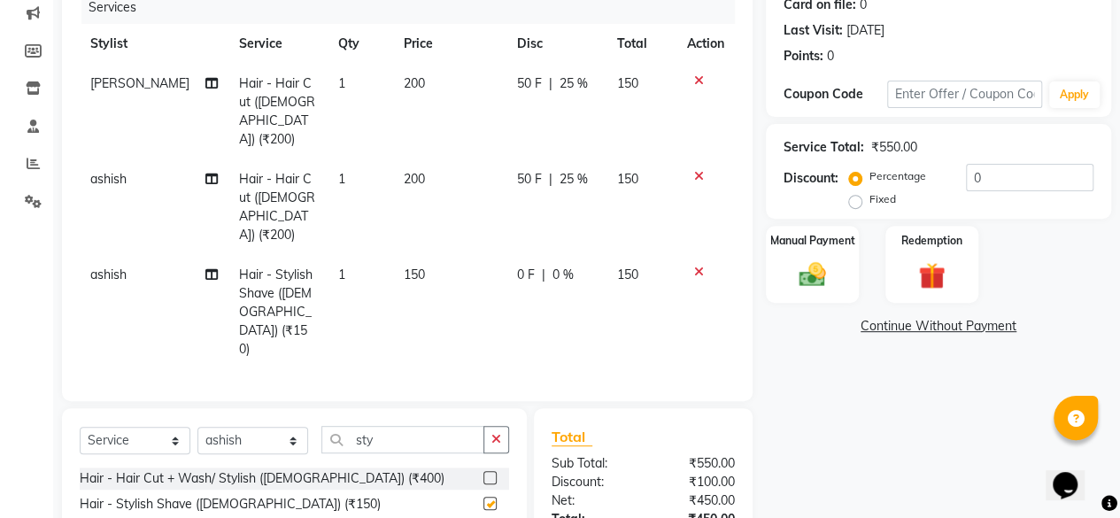
checkbox input "false"
click at [506, 255] on td "0 F | 0 %" at bounding box center [556, 312] width 100 height 114
select select "75544"
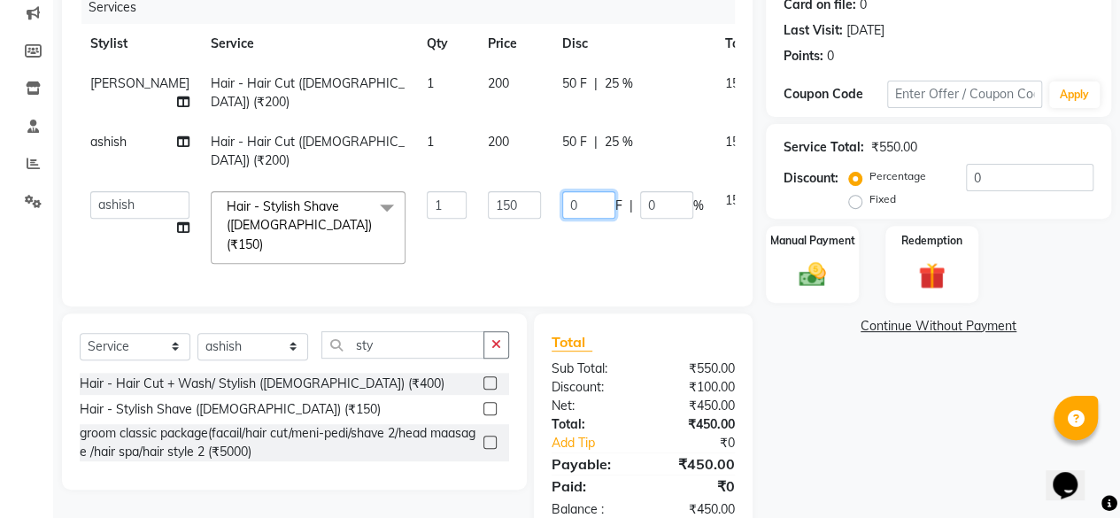
click at [562, 219] on input "0" at bounding box center [588, 204] width 53 height 27
type input "50"
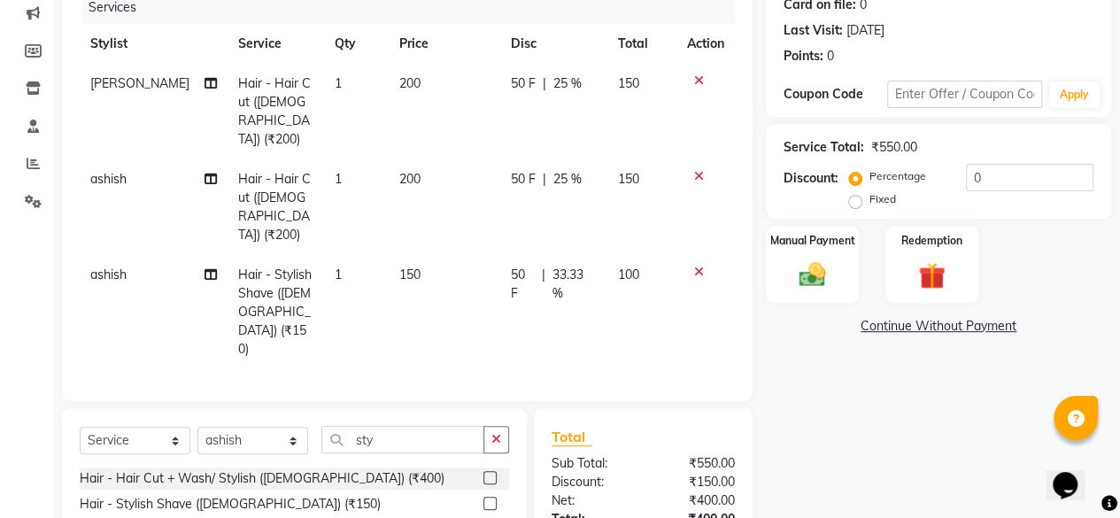
click at [1011, 420] on div "Name: Sunil Membership: No Active Membership Total Visits: 1 Card on file: 0 La…" at bounding box center [945, 267] width 359 height 727
click at [833, 287] on img at bounding box center [812, 275] width 45 height 32
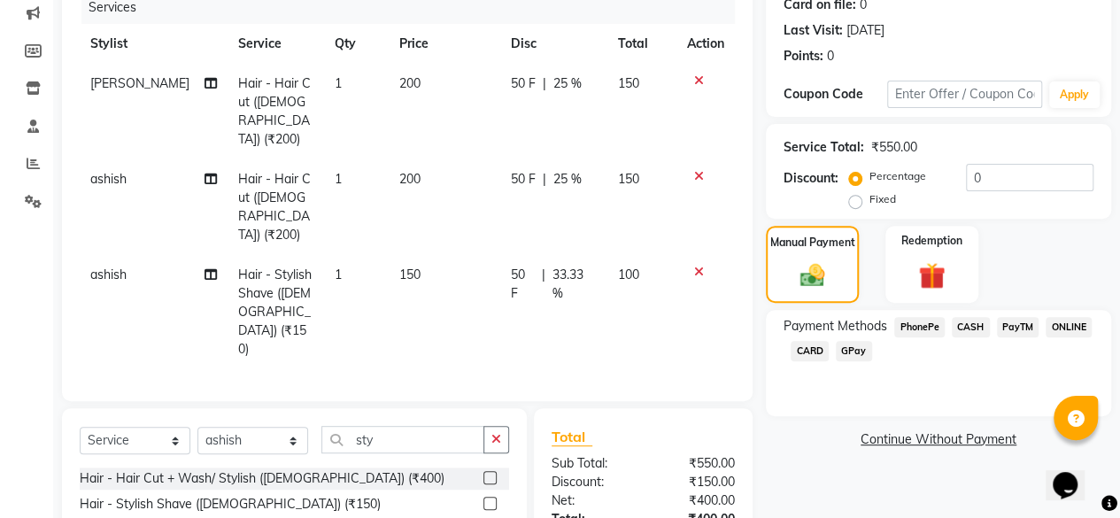
click at [928, 322] on span "PhonePe" at bounding box center [919, 327] width 50 height 20
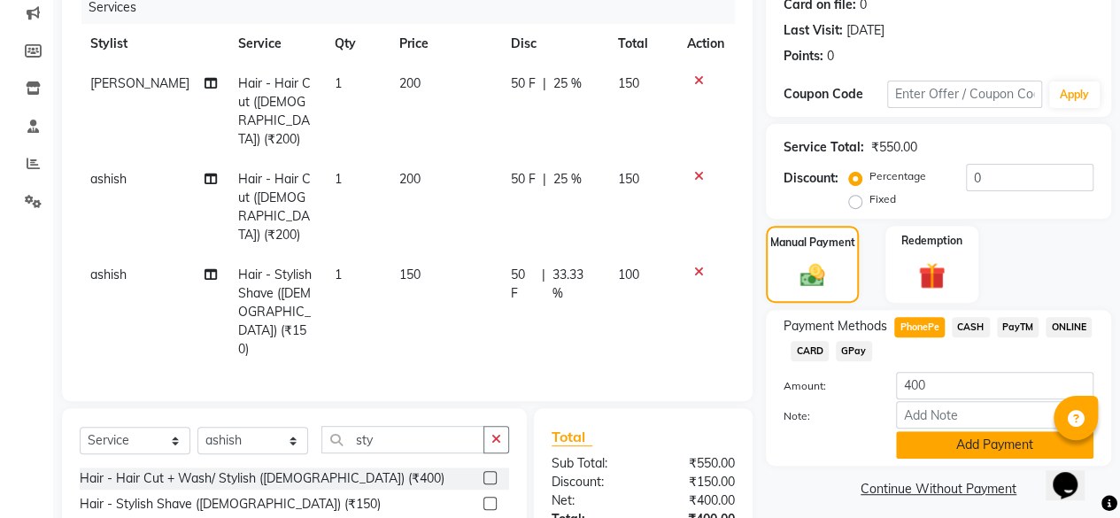
click at [969, 445] on button "Add Payment" at bounding box center [994, 444] width 197 height 27
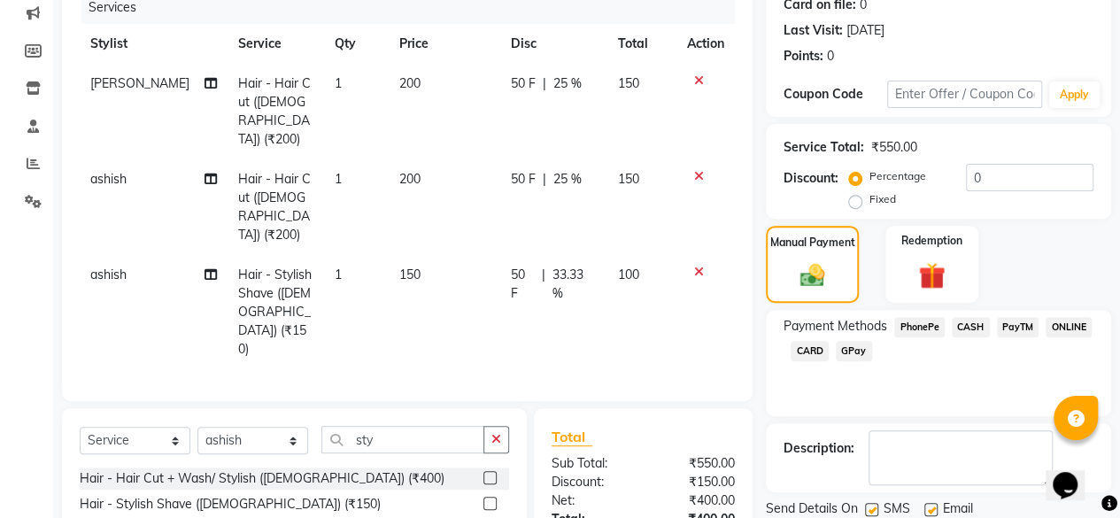
scroll to position [343, 0]
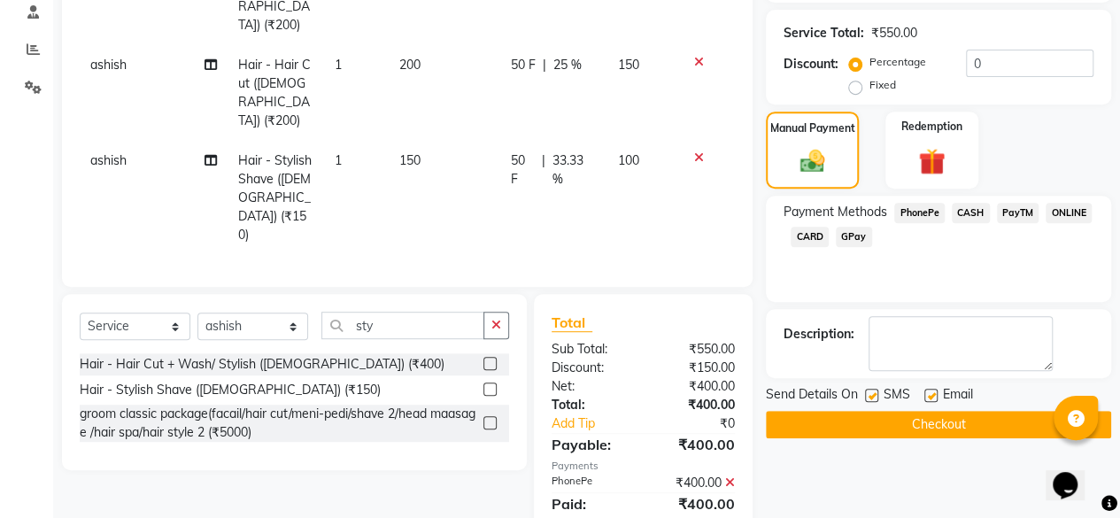
click at [976, 431] on button "Checkout" at bounding box center [938, 424] width 345 height 27
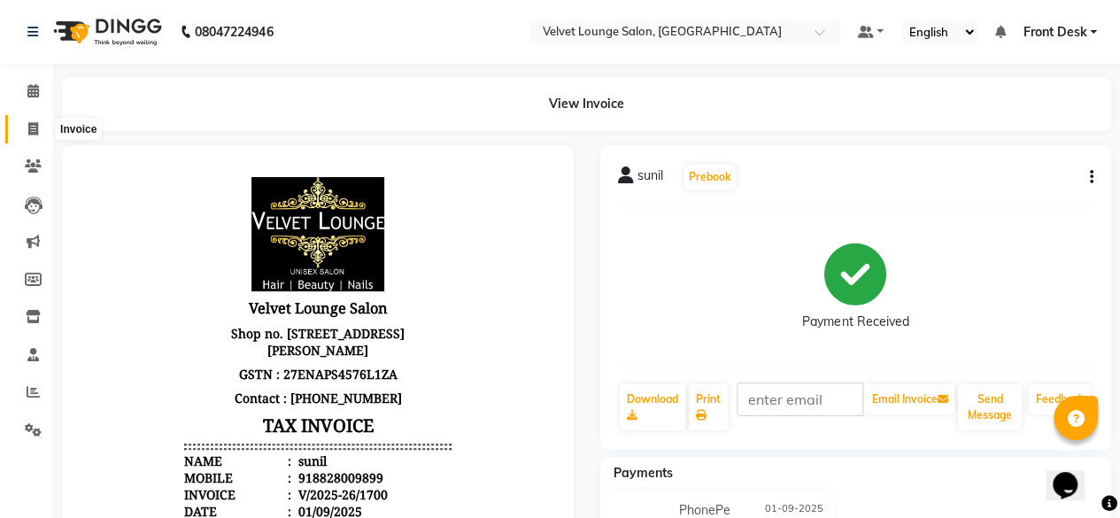
click at [30, 125] on icon at bounding box center [33, 128] width 10 height 13
select select "5962"
select select "service"
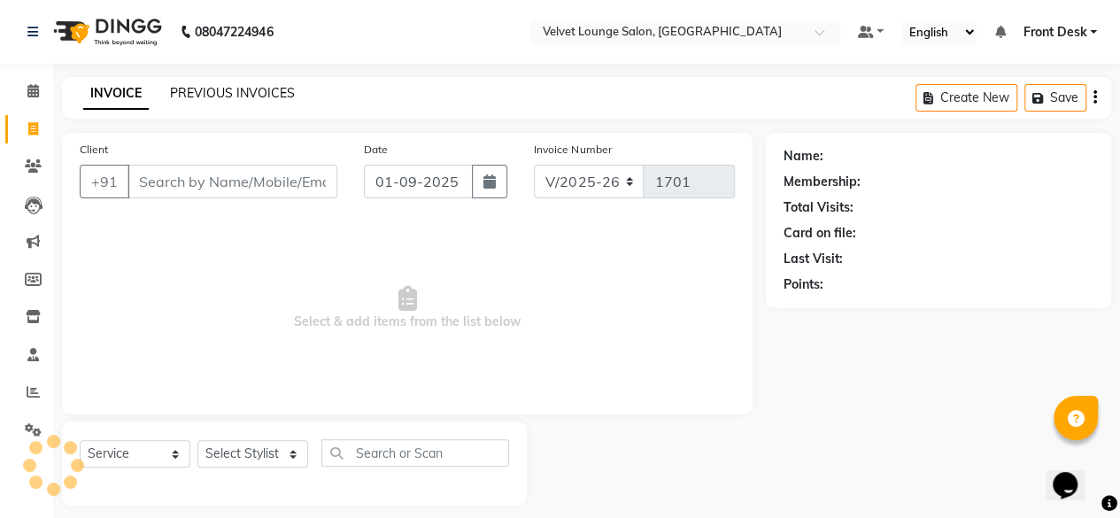
scroll to position [13, 0]
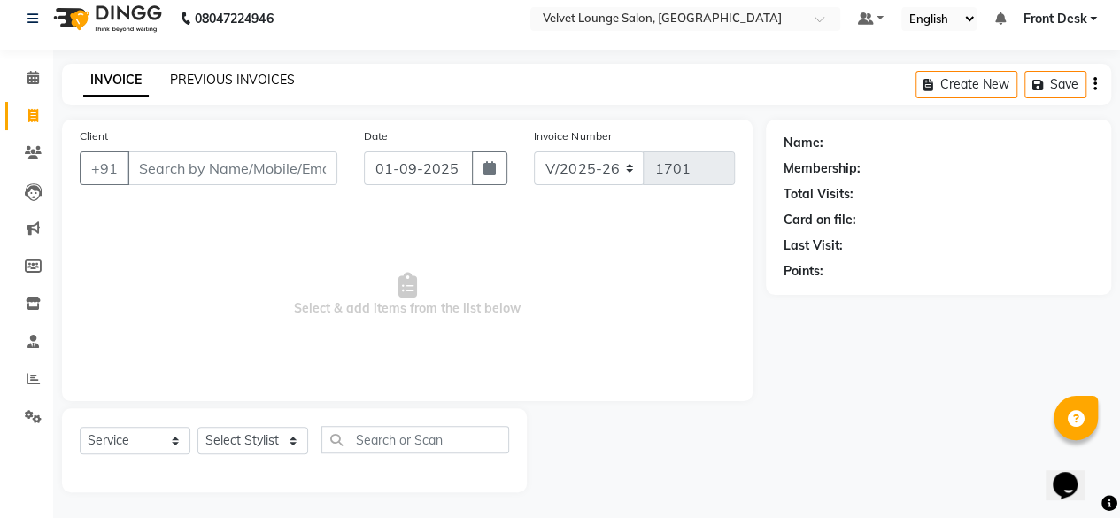
click at [253, 79] on link "PREVIOUS INVOICES" at bounding box center [232, 80] width 125 height 16
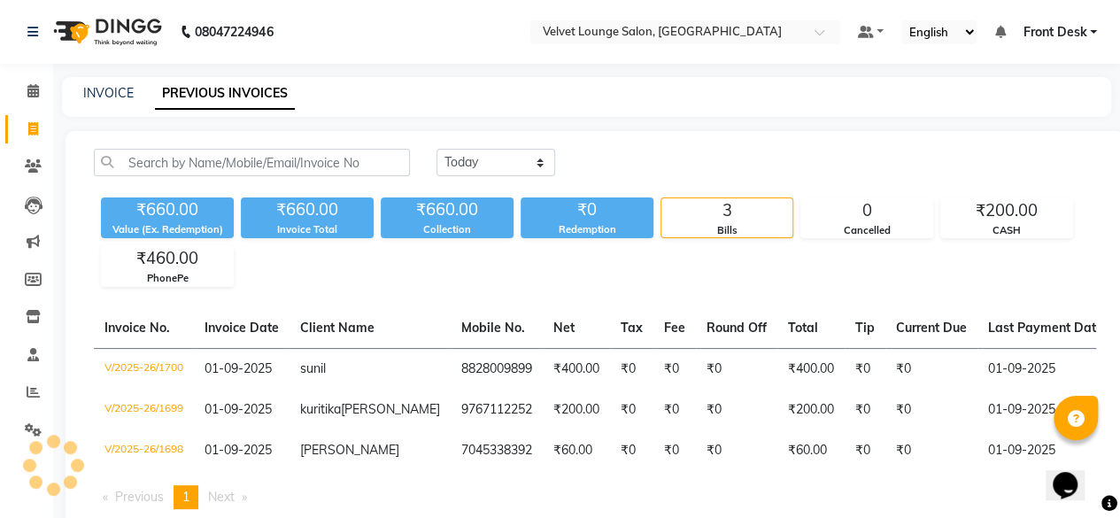
click at [480, 182] on div "[DATE] [DATE] Custom Range" at bounding box center [766, 170] width 686 height 42
click at [480, 169] on select "[DATE] [DATE] Custom Range" at bounding box center [496, 162] width 119 height 27
select select "[DATE]"
click at [437, 149] on select "[DATE] [DATE] Custom Range" at bounding box center [496, 162] width 119 height 27
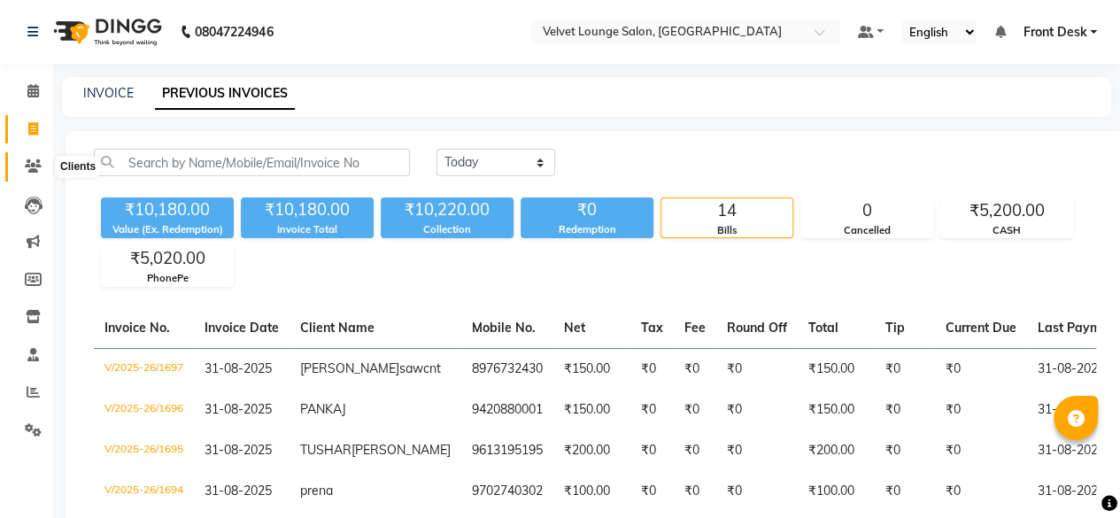
click at [23, 159] on span at bounding box center [33, 167] width 31 height 20
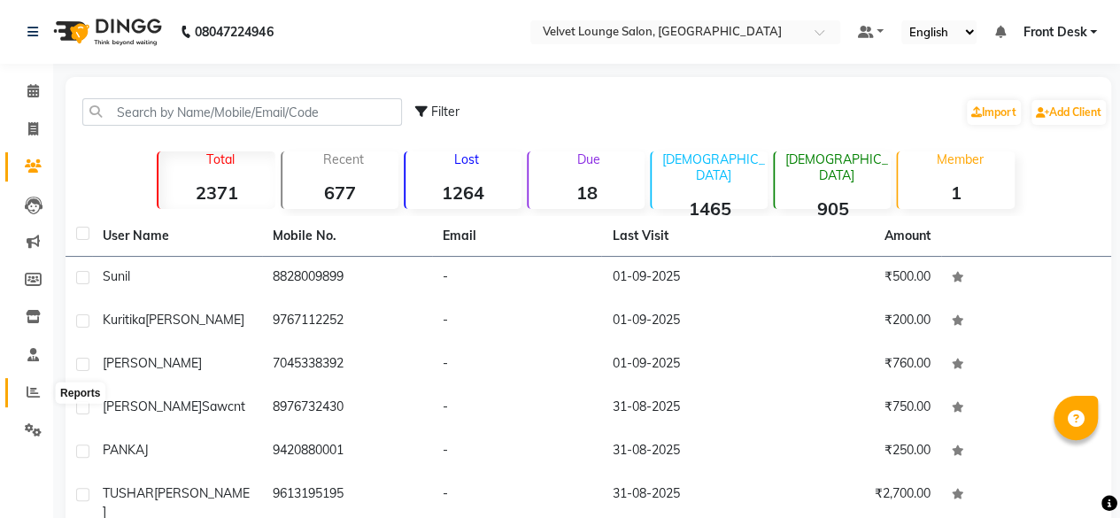
click at [22, 390] on span at bounding box center [33, 393] width 31 height 20
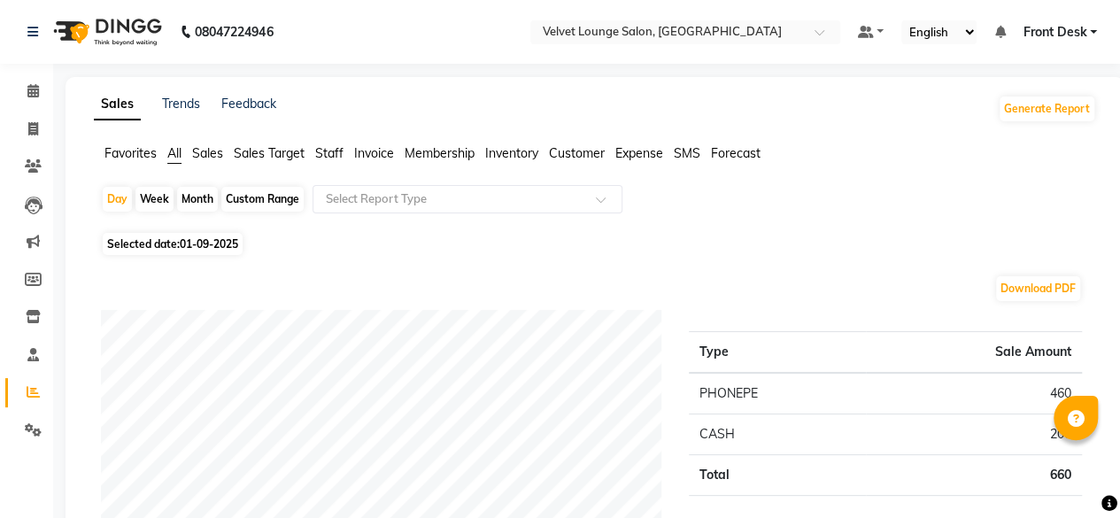
click at [195, 200] on div "Month" at bounding box center [197, 199] width 41 height 25
select select "9"
select select "2025"
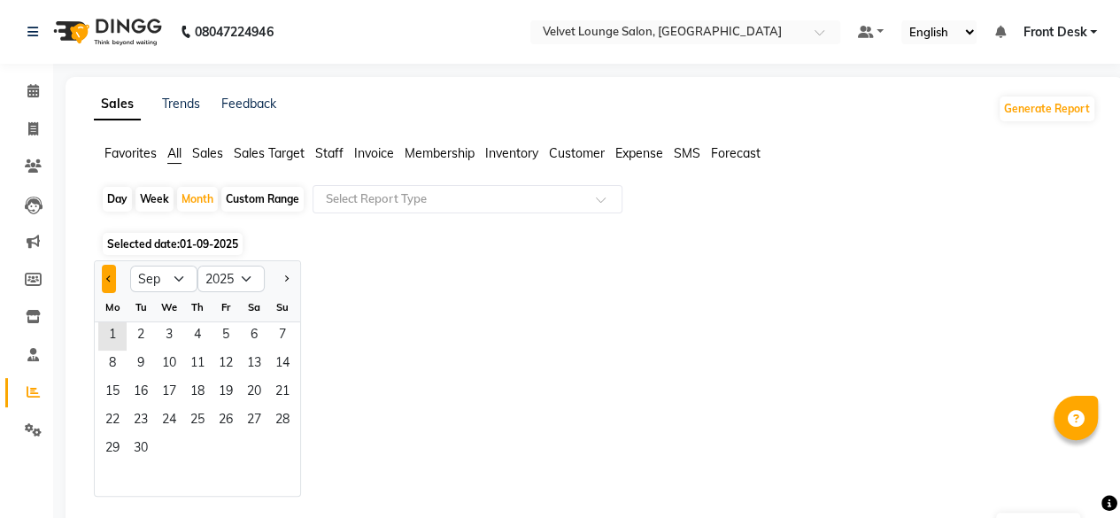
click at [106, 278] on span "Previous month" at bounding box center [109, 277] width 6 height 6
select select "8"
click at [228, 343] on span "1" at bounding box center [226, 336] width 28 height 28
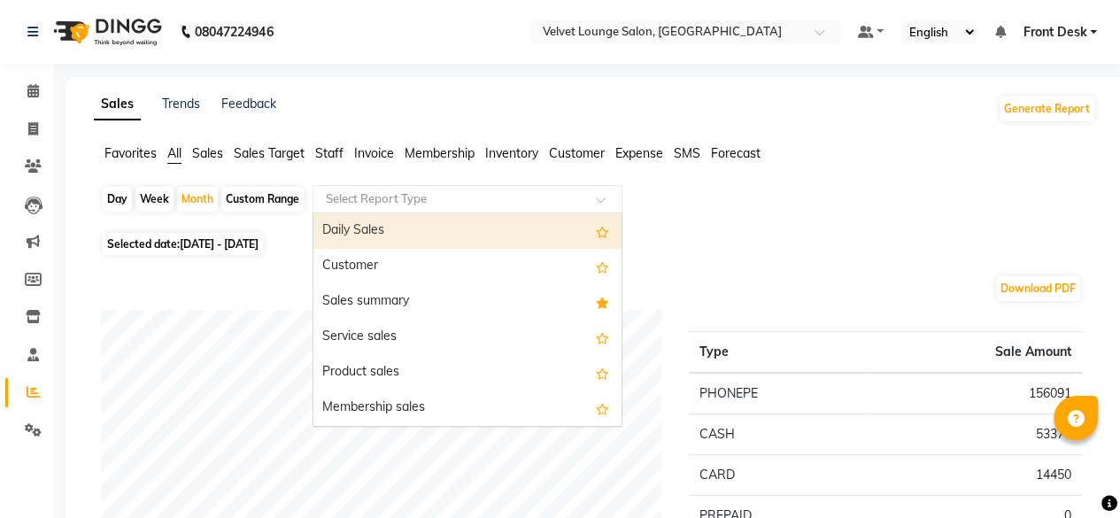
click at [384, 205] on input "text" at bounding box center [449, 199] width 255 height 18
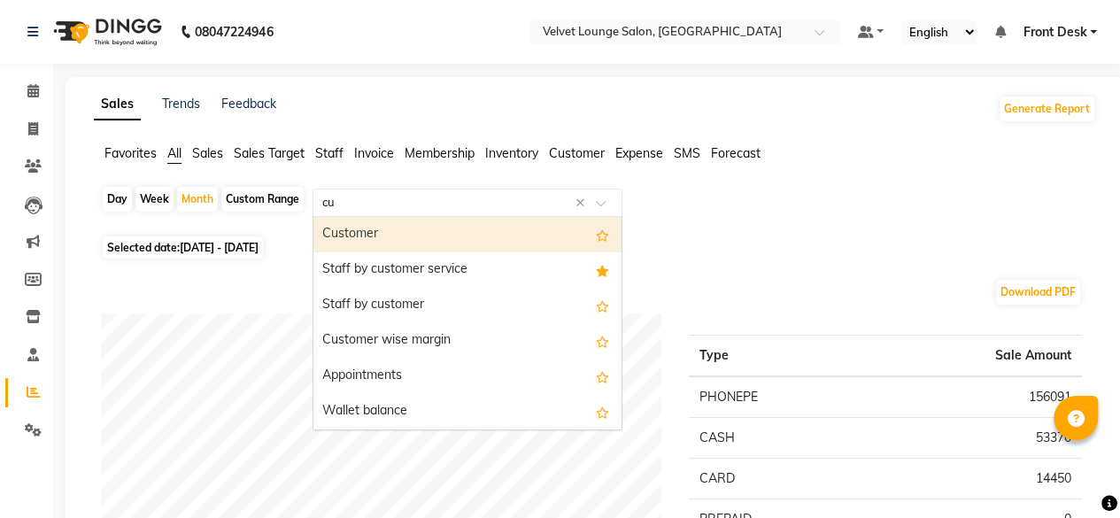
type input "cus"
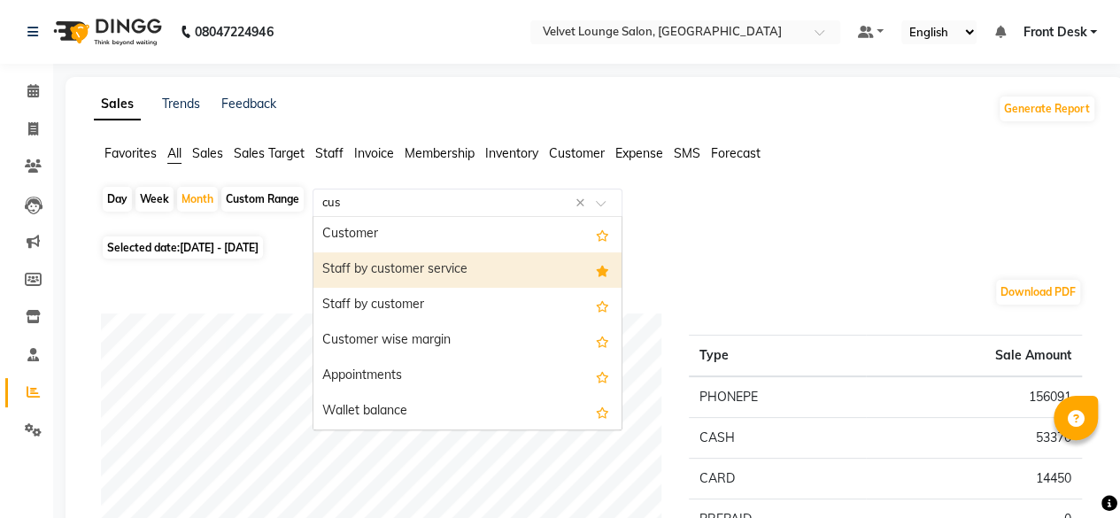
click at [449, 254] on div "Staff by customer service" at bounding box center [467, 269] width 308 height 35
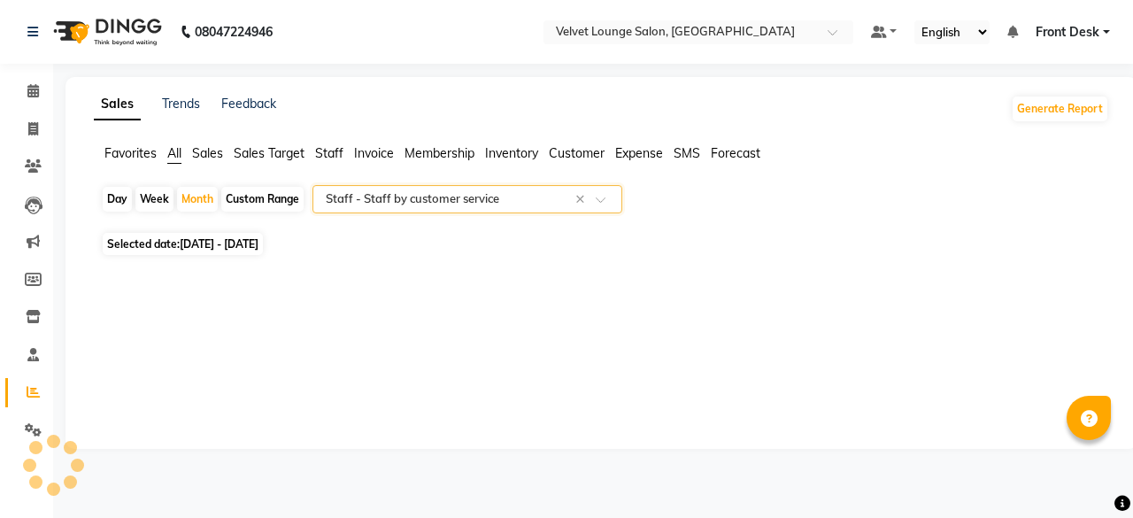
select select "full_report"
select select "csv"
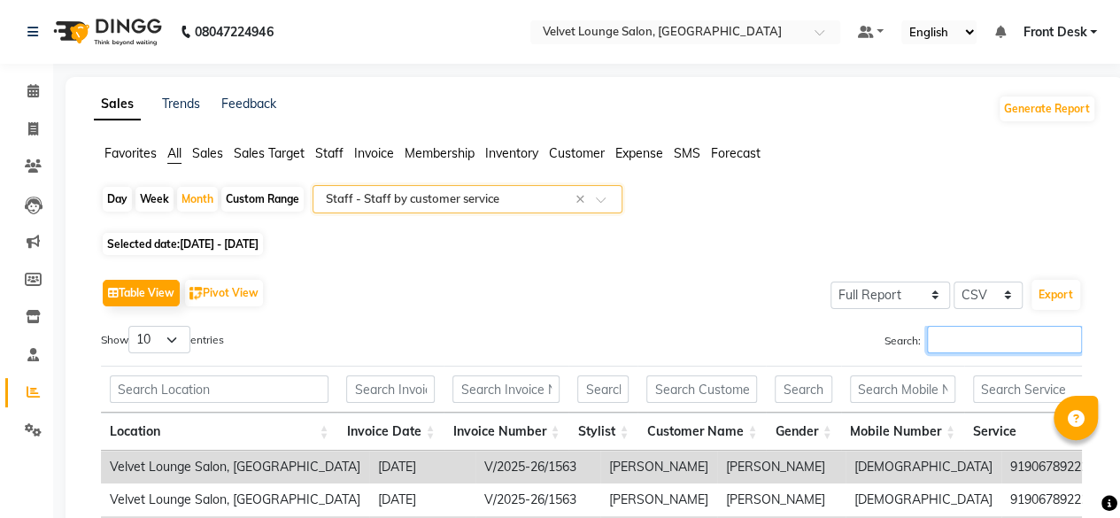
click at [1013, 331] on input "Search:" at bounding box center [1004, 339] width 155 height 27
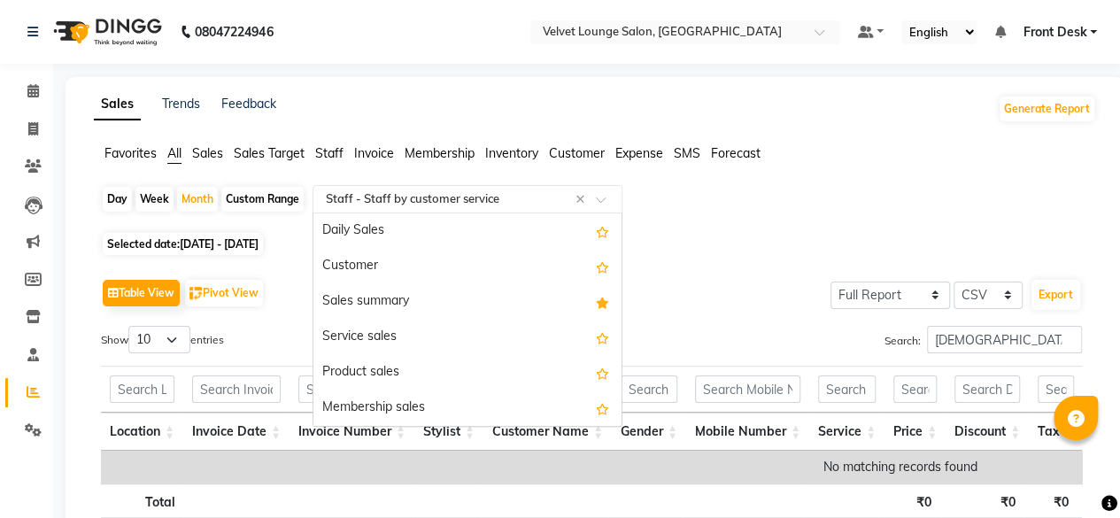
click at [549, 194] on input "text" at bounding box center [449, 199] width 255 height 18
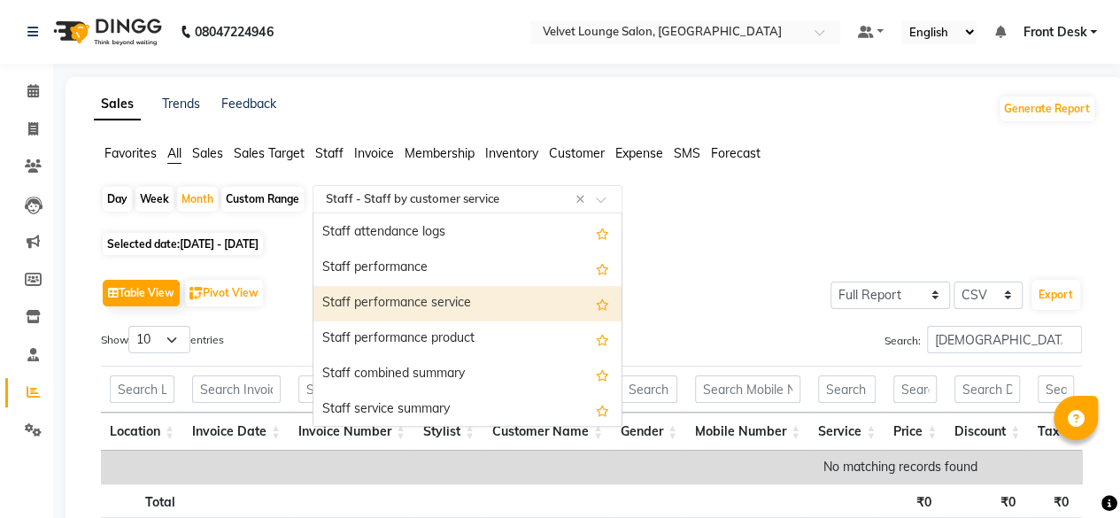
scroll to position [815, 0]
click at [539, 304] on div "Staff performance service" at bounding box center [467, 301] width 308 height 35
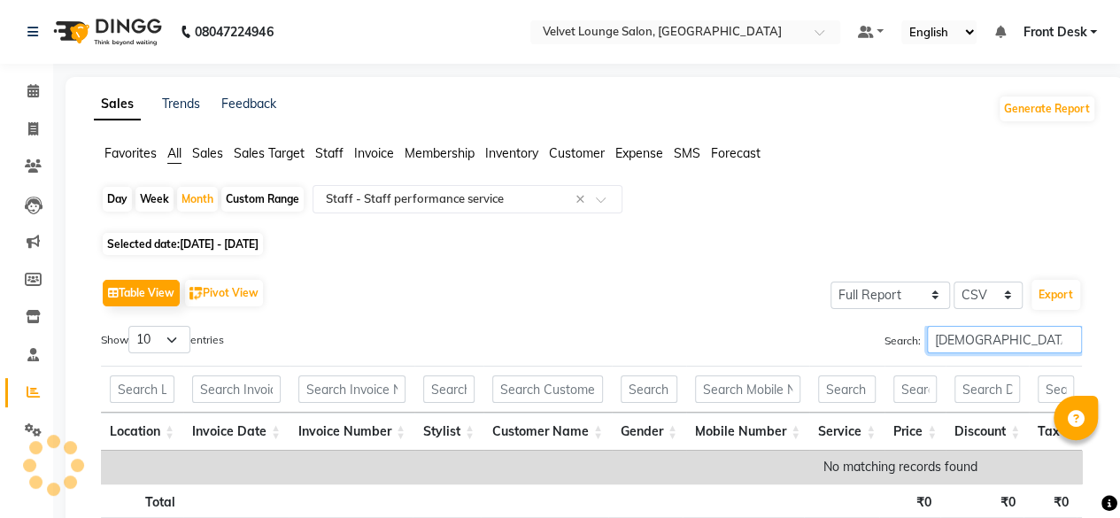
click at [1015, 345] on input "[DEMOGRAPHIC_DATA] higligt" at bounding box center [1004, 339] width 155 height 27
type input "[DEMOGRAPHIC_DATA] higl"
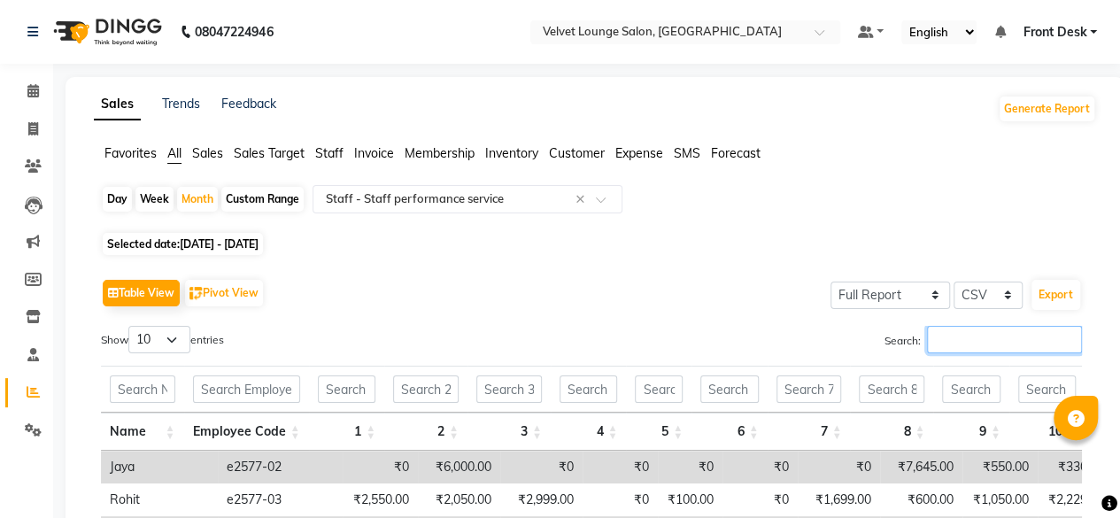
click at [1011, 347] on input "Search:" at bounding box center [1004, 339] width 155 height 27
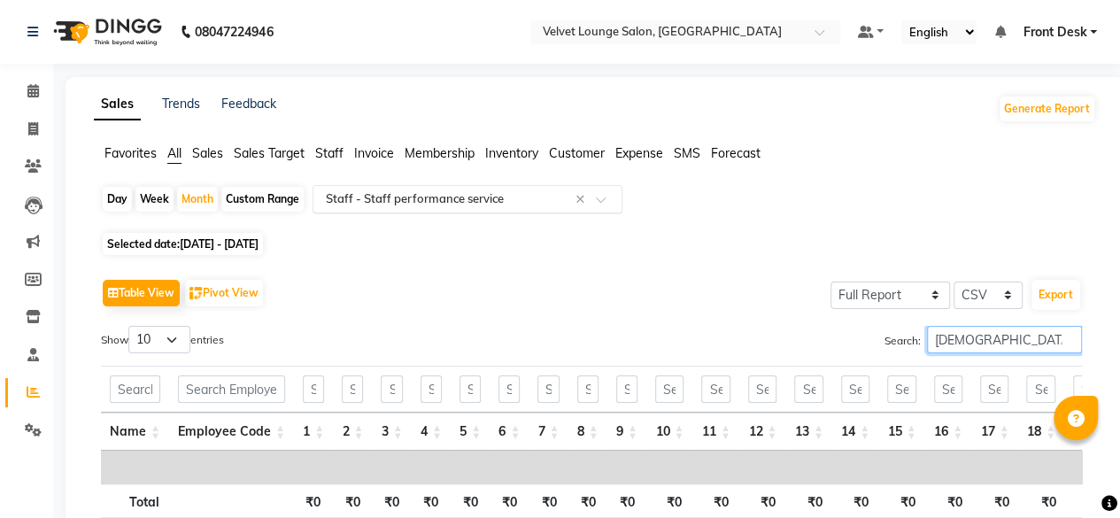
type input "[DEMOGRAPHIC_DATA] high"
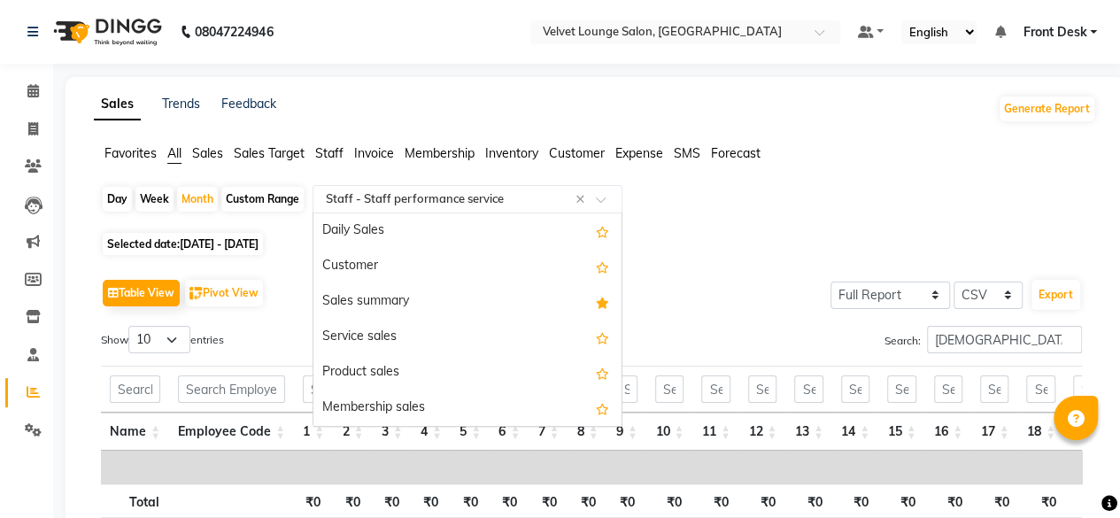
click at [551, 194] on input "text" at bounding box center [449, 199] width 255 height 18
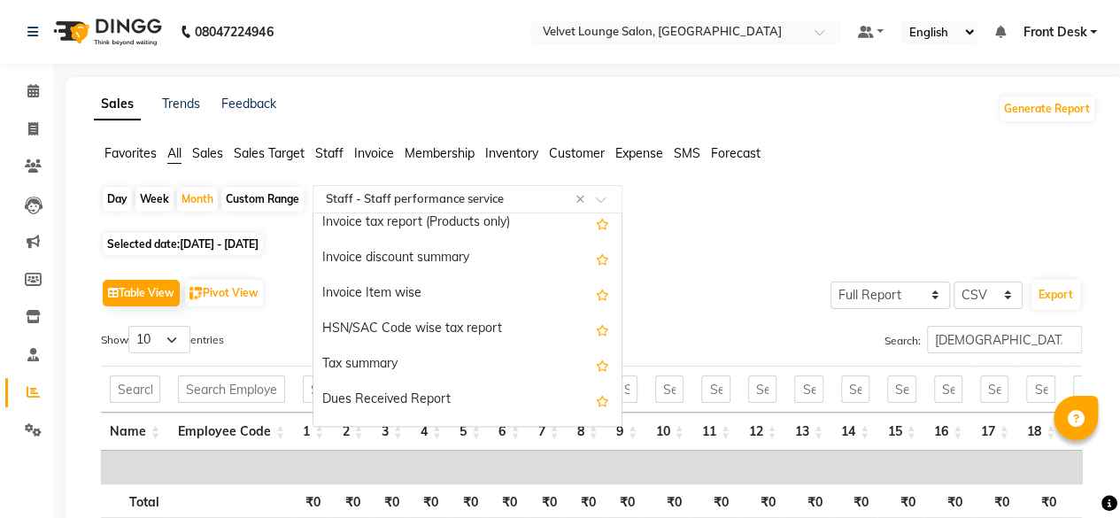
scroll to position [1523, 0]
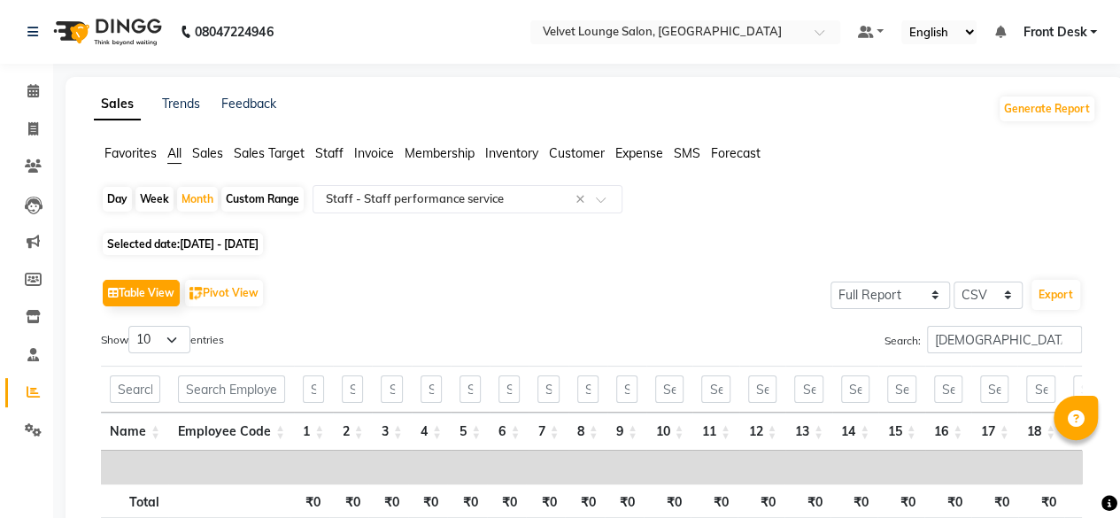
click at [762, 192] on div "Day Week Month Custom Range Select Report Type × Staff - Staff performance serv…" at bounding box center [595, 206] width 988 height 43
click at [9, 162] on link "Clients" at bounding box center [26, 166] width 43 height 29
